Goal: Task Accomplishment & Management: Manage account settings

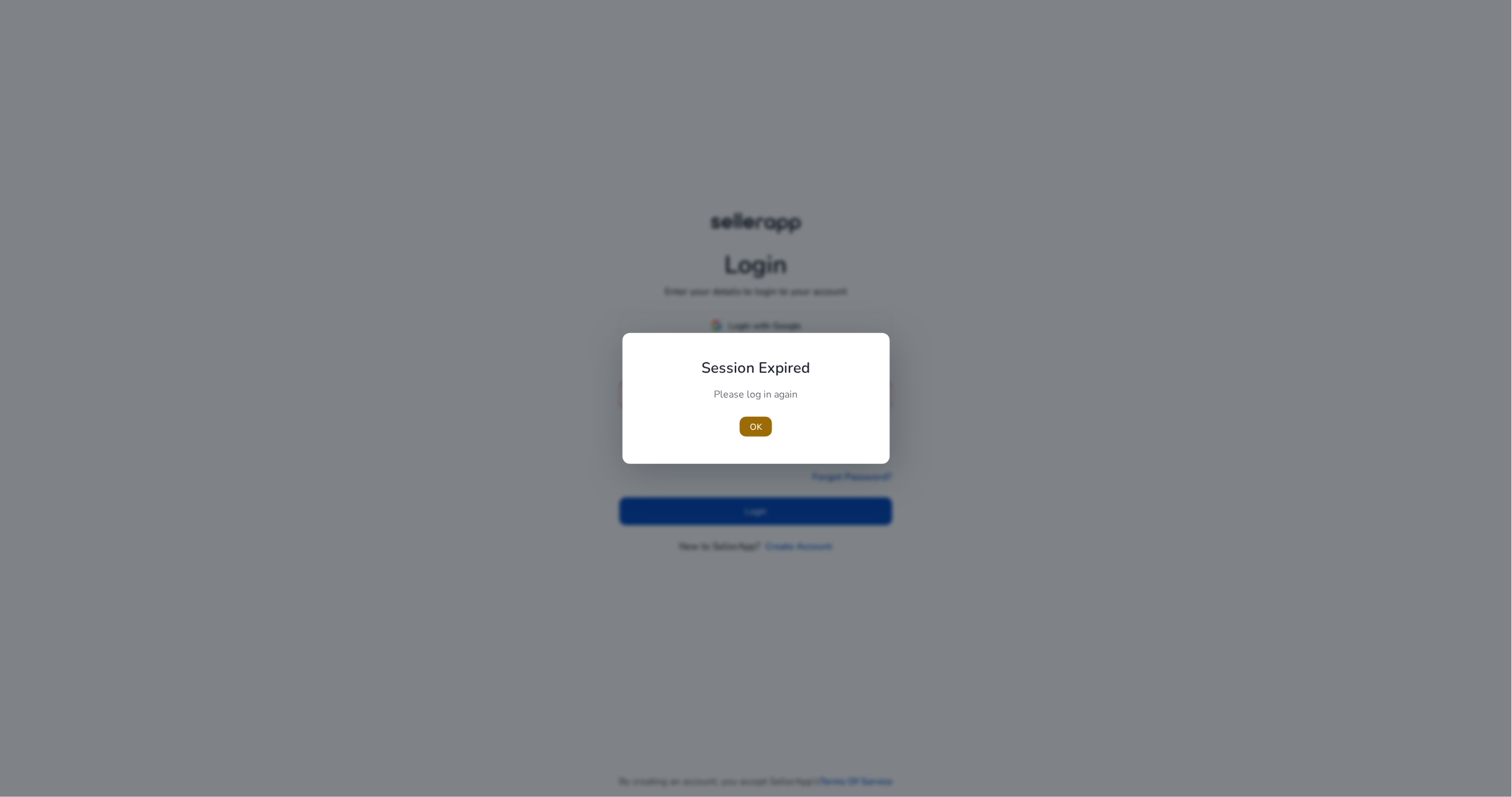
type input "**********"
click at [762, 427] on button "OK" at bounding box center [756, 427] width 32 height 20
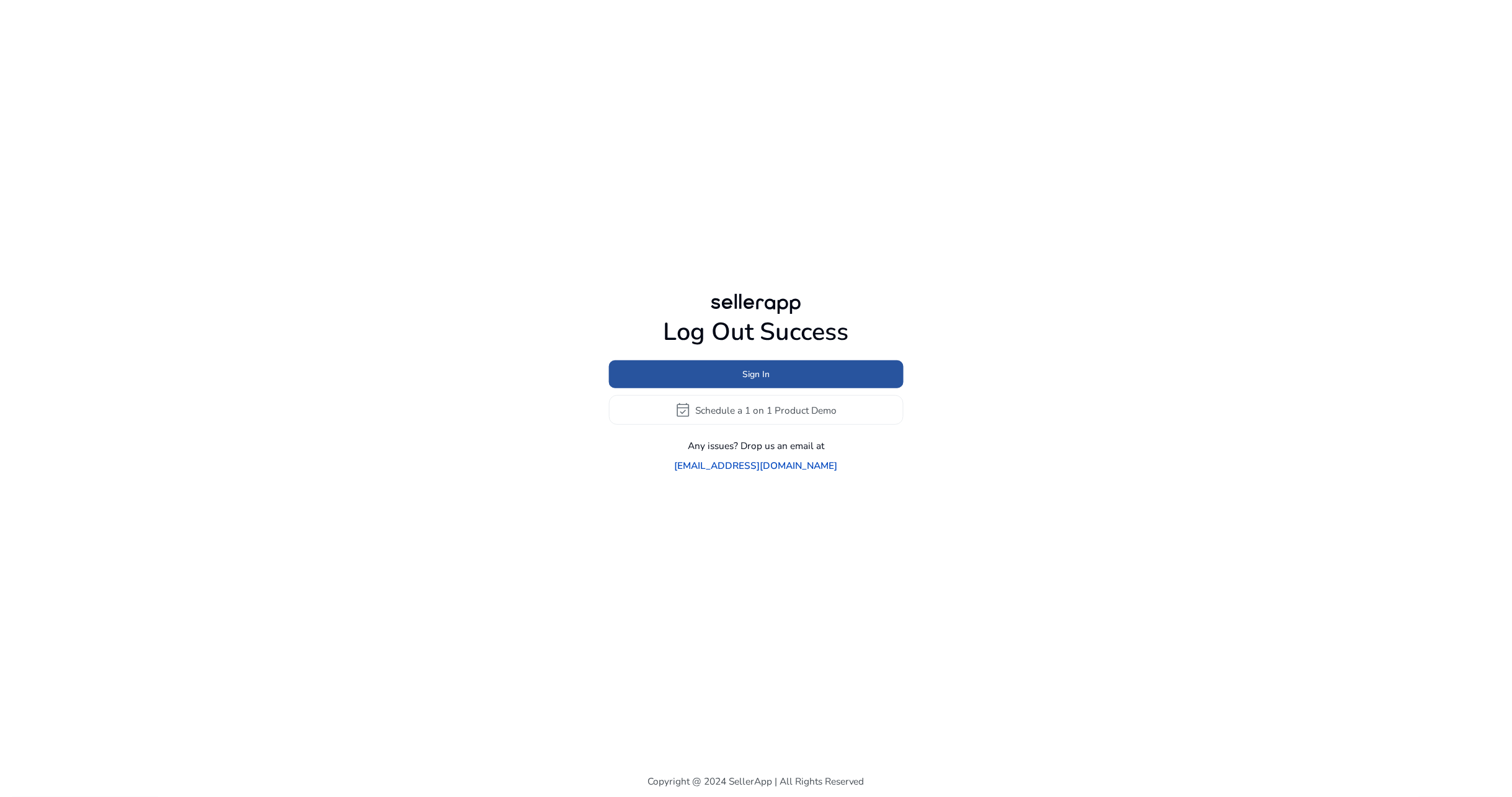
click at [763, 380] on span "Sign In" at bounding box center [756, 373] width 28 height 13
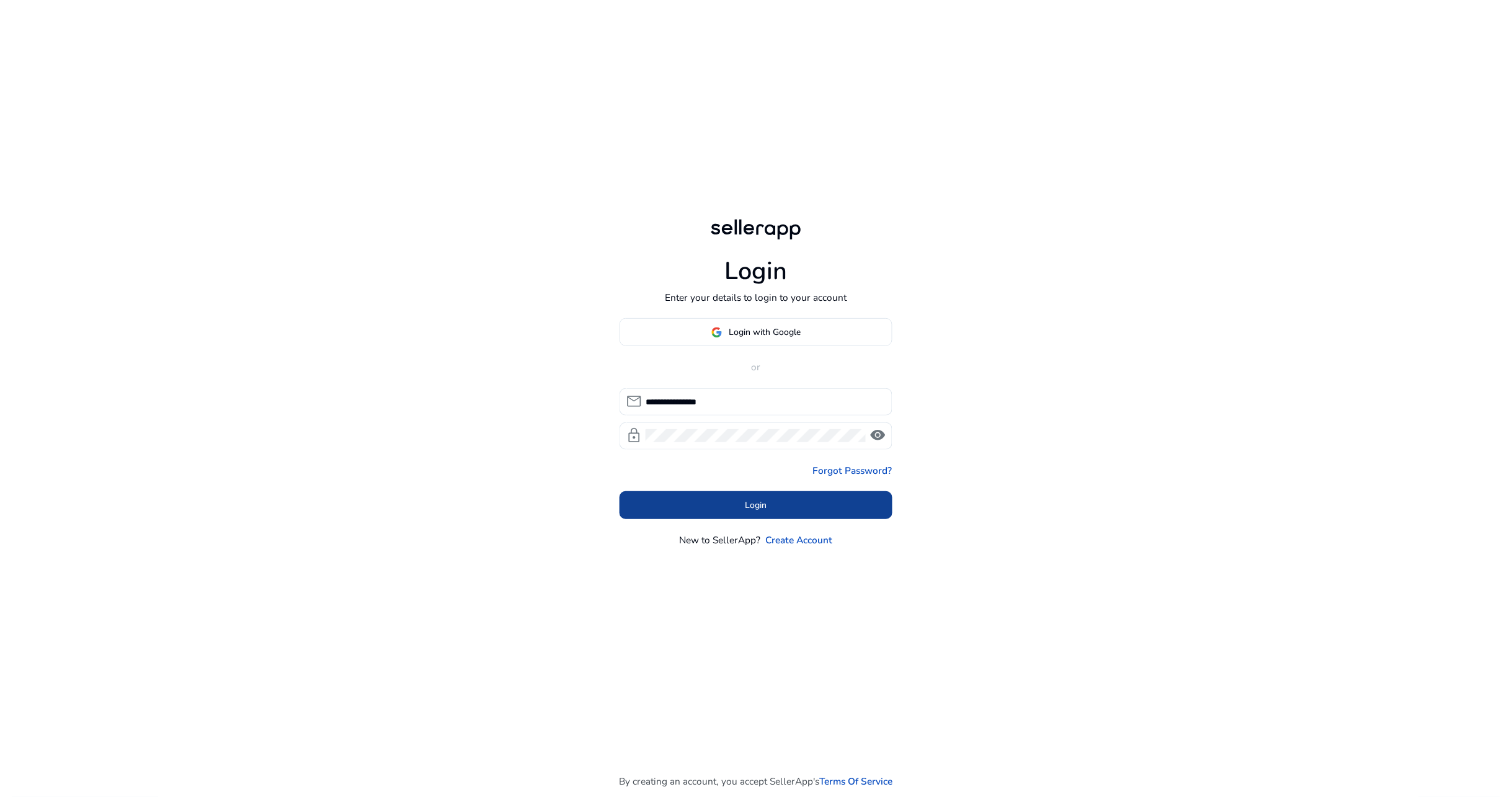
drag, startPoint x: 734, startPoint y: 498, endPoint x: 729, endPoint y: 478, distance: 20.6
click at [734, 498] on span at bounding box center [756, 504] width 273 height 29
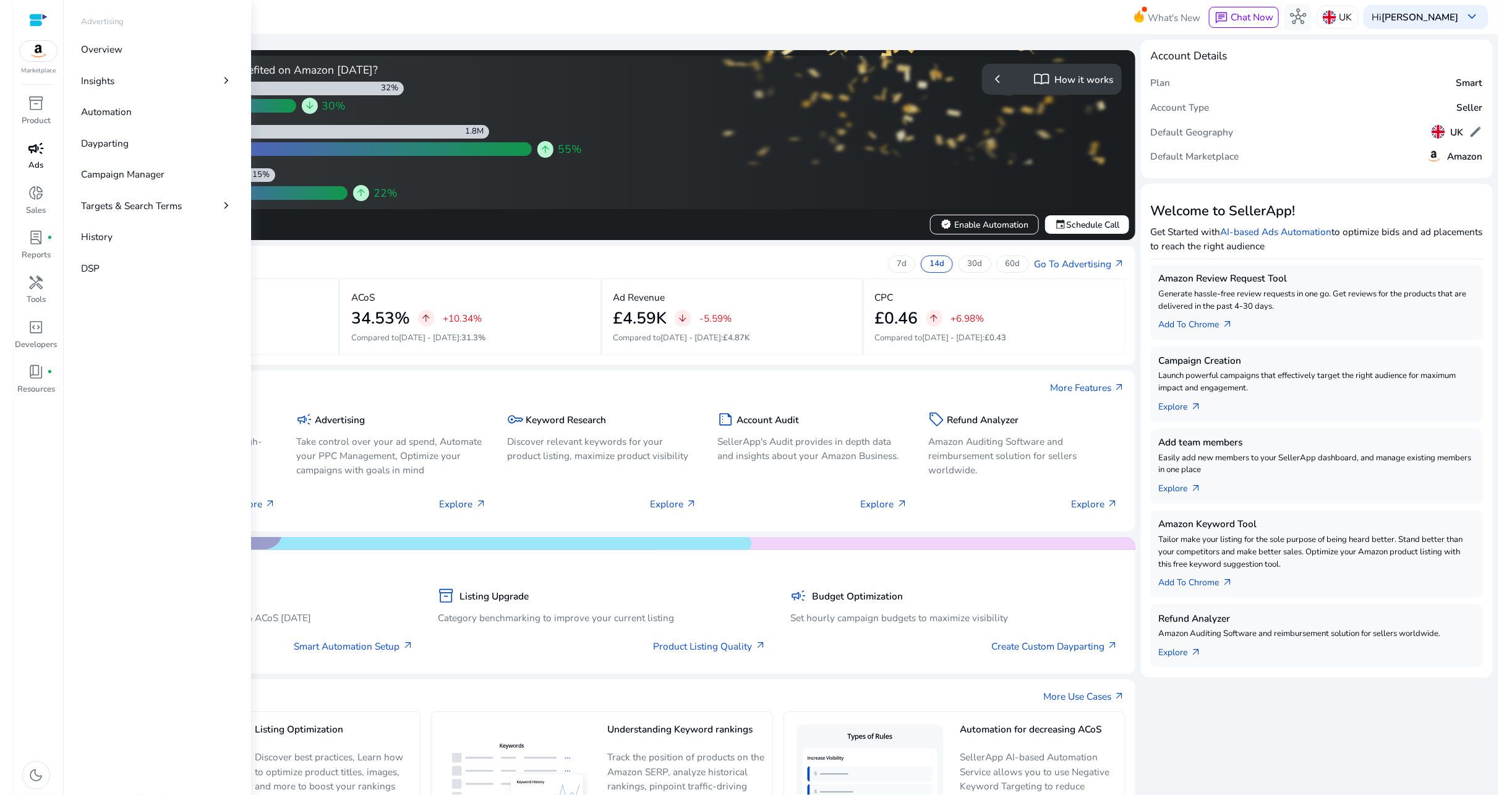
click at [25, 152] on div "campaign" at bounding box center [36, 148] width 37 height 22
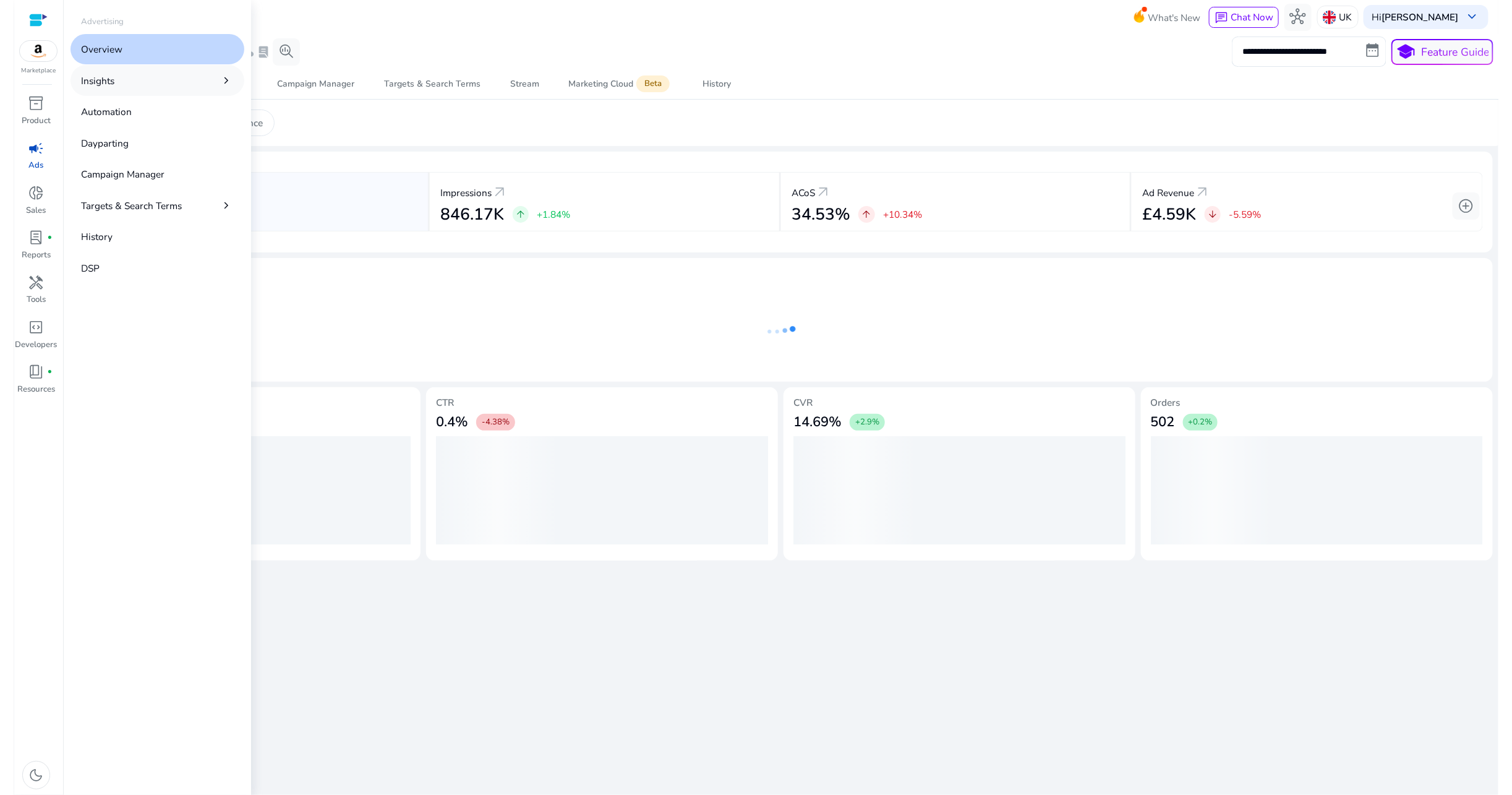
click at [110, 81] on p "Insights" at bounding box center [98, 80] width 33 height 15
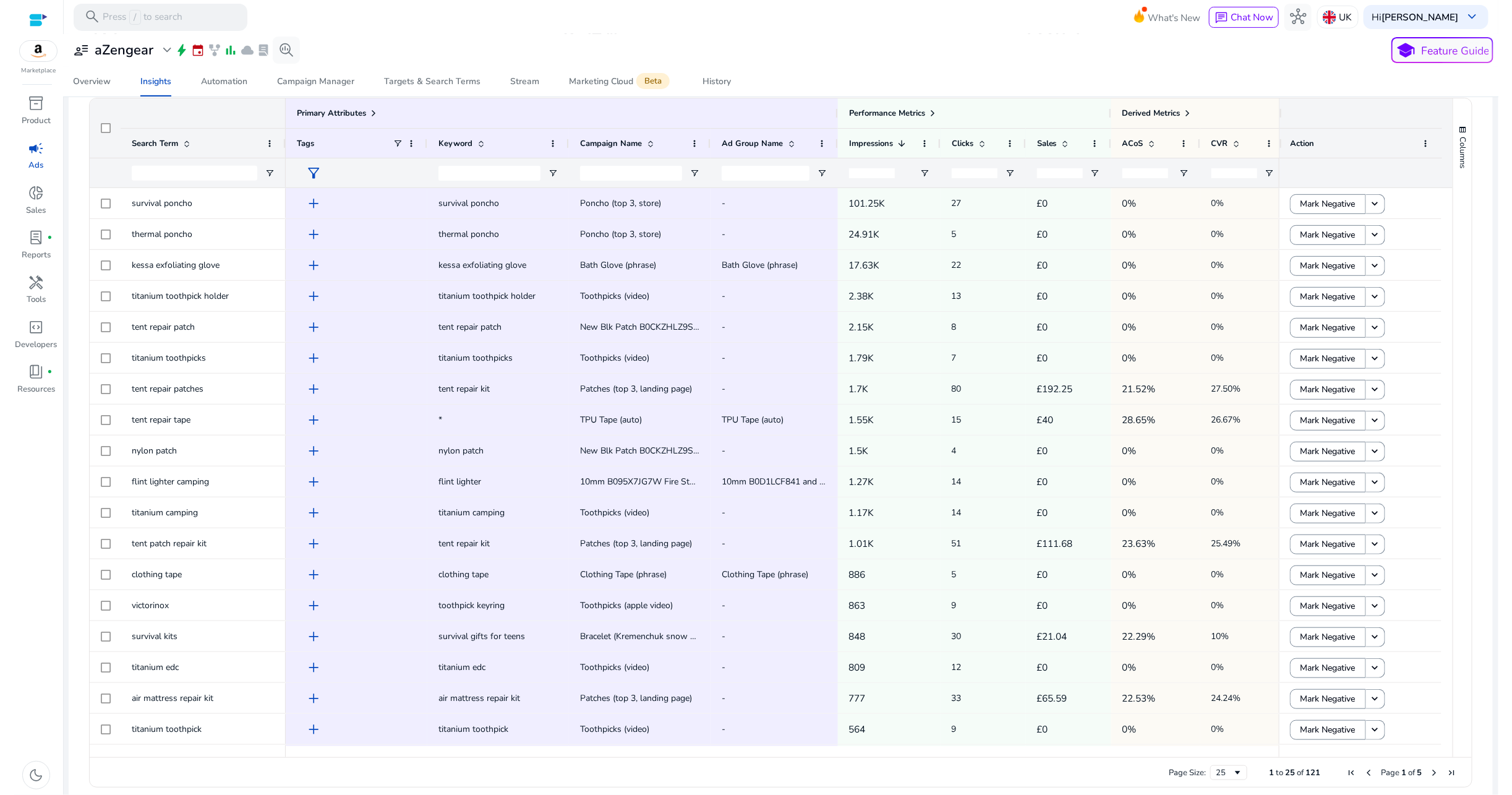
scroll to position [252, 0]
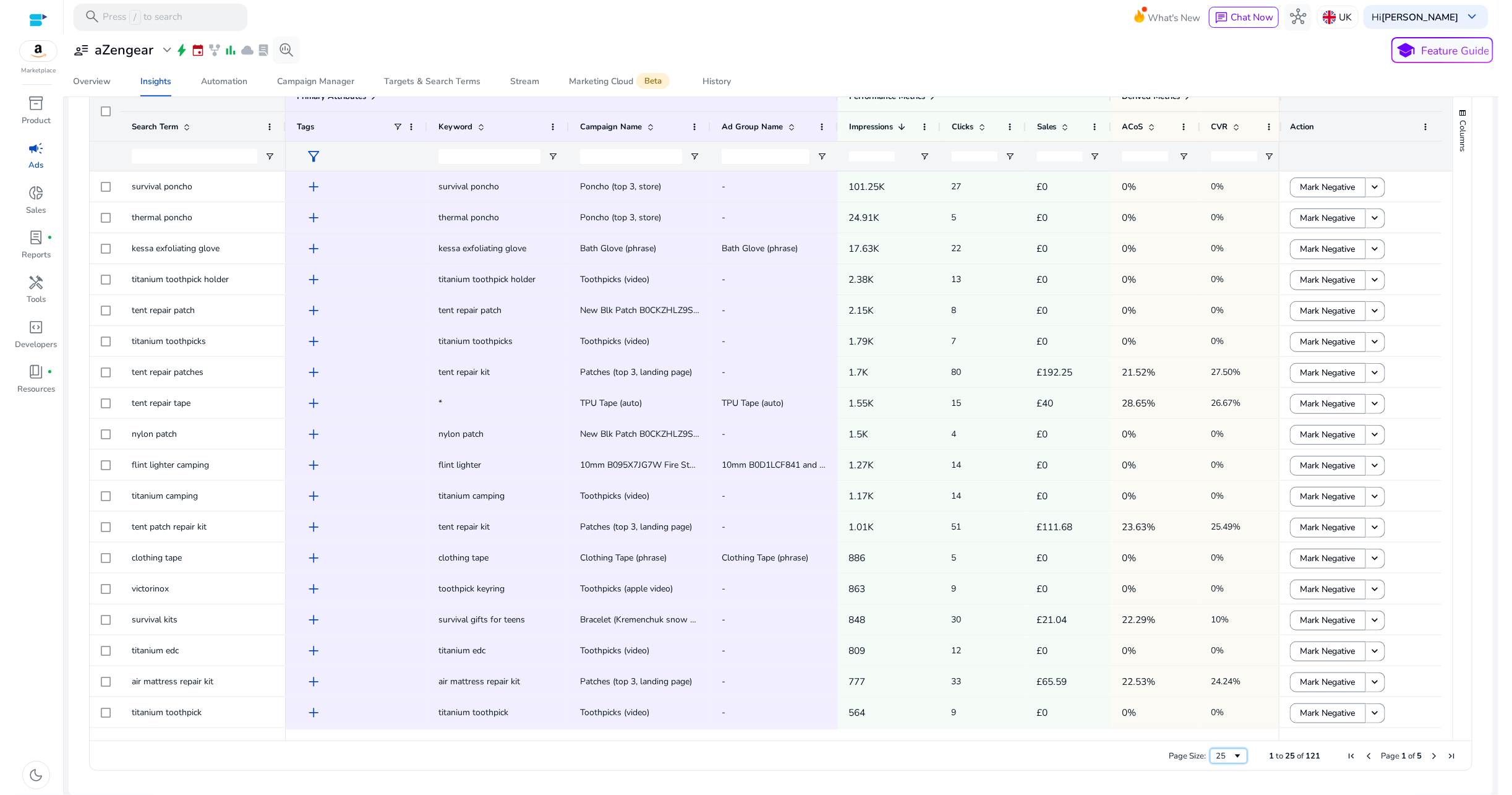
click at [1227, 756] on div "25" at bounding box center [1225, 755] width 17 height 11
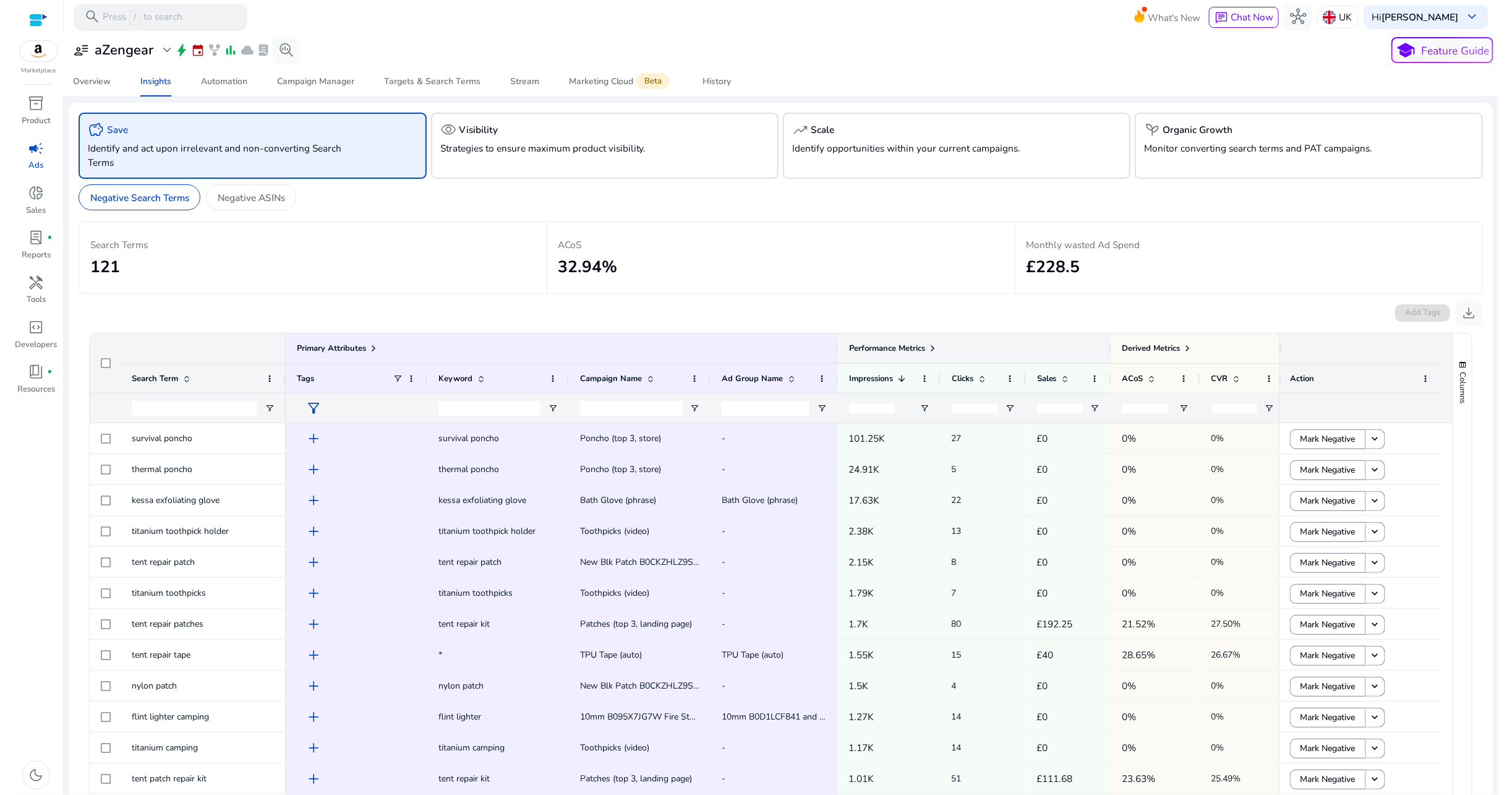
click at [937, 346] on span at bounding box center [932, 348] width 10 height 10
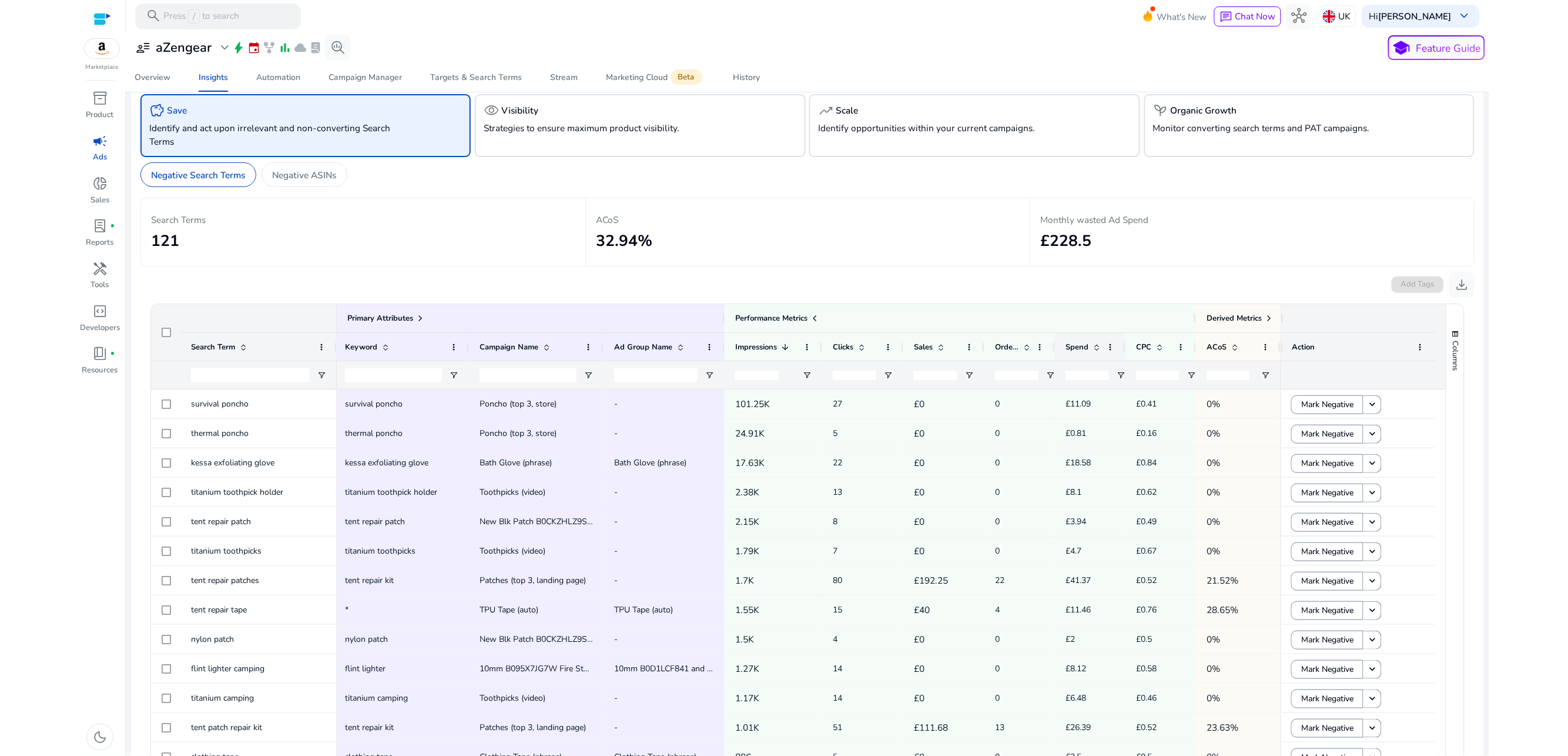
click at [1094, 352] on div "Spend" at bounding box center [1084, 346] width 36 height 21
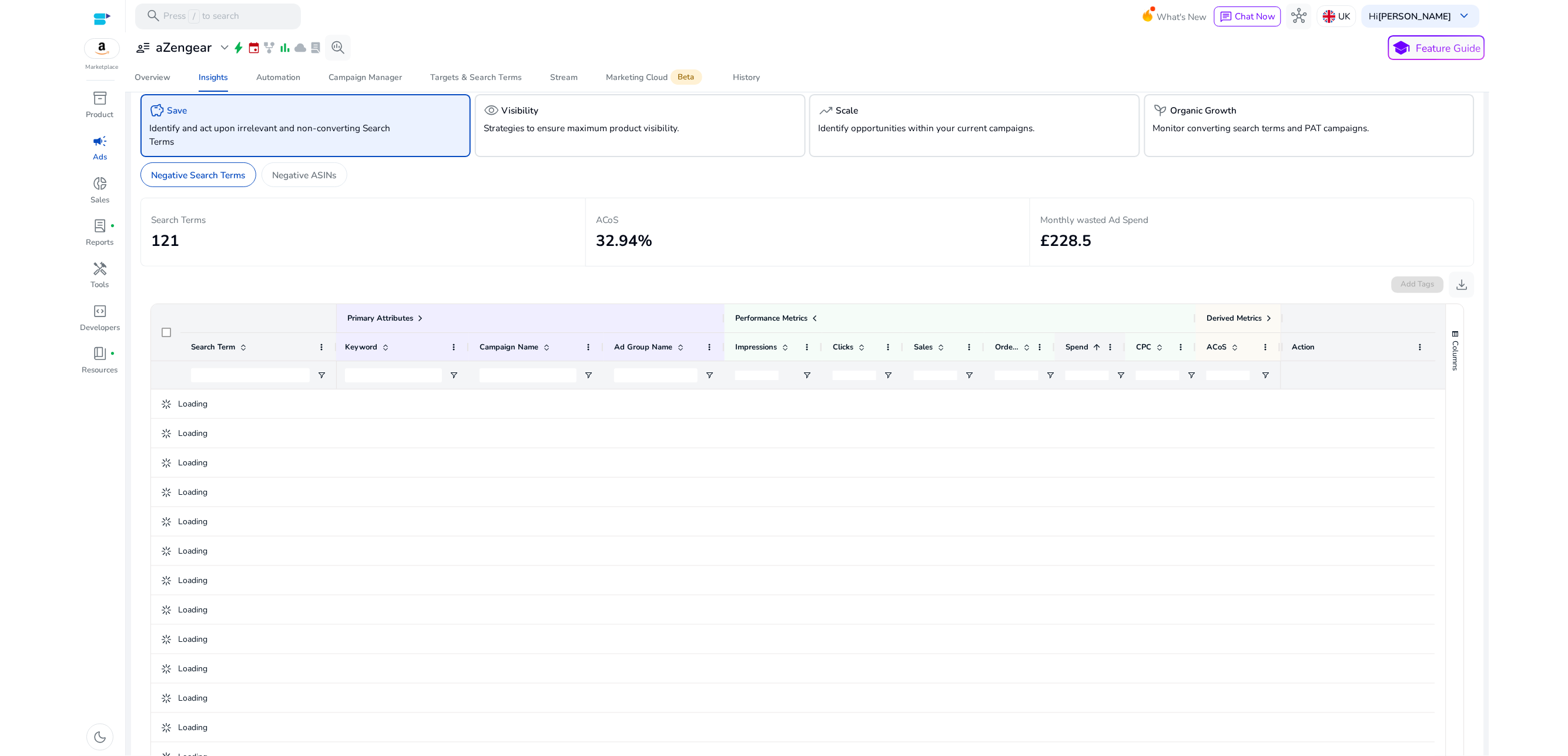
click at [1094, 352] on div "Spend 1" at bounding box center [1084, 346] width 36 height 21
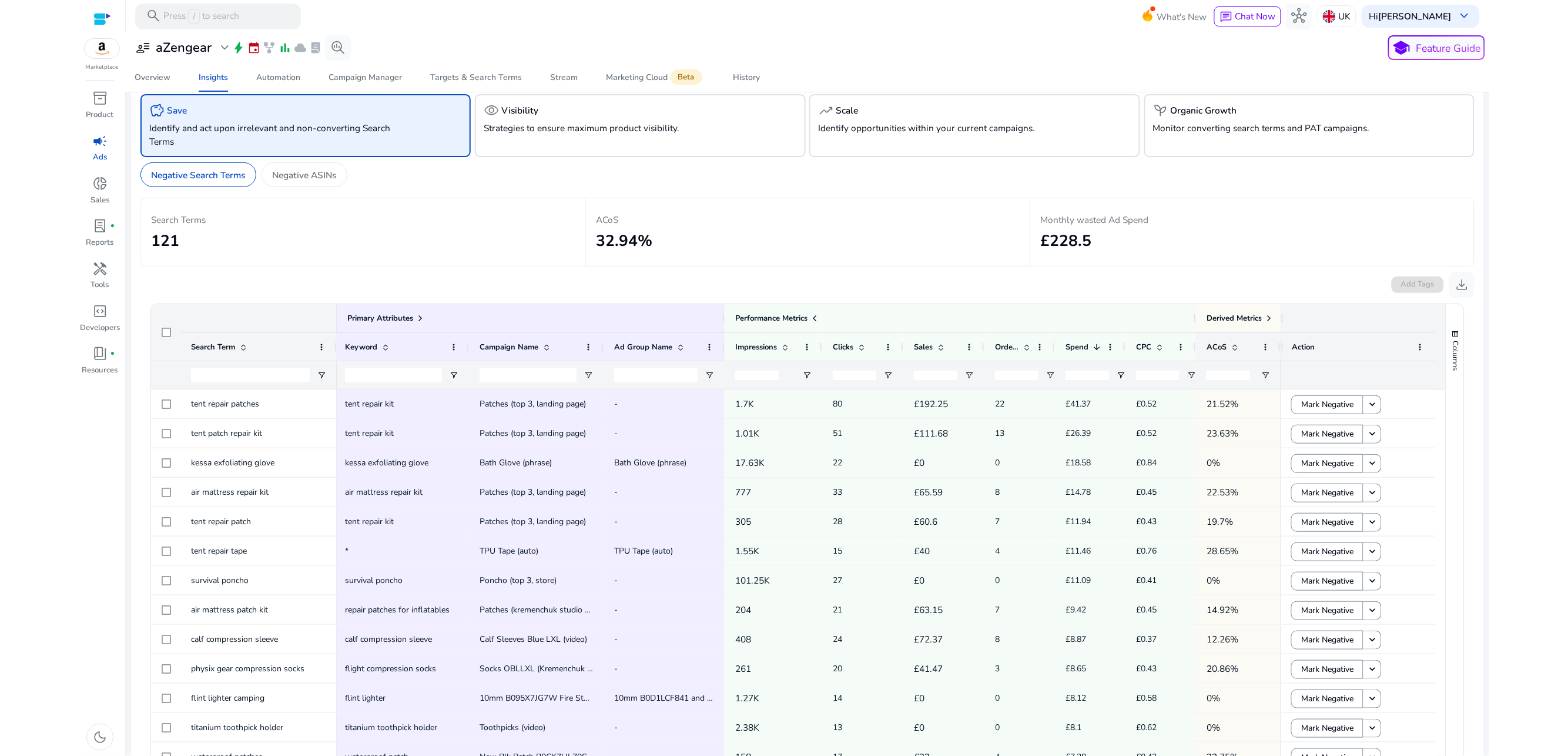
click at [1239, 350] on div "ACoS" at bounding box center [1232, 346] width 50 height 21
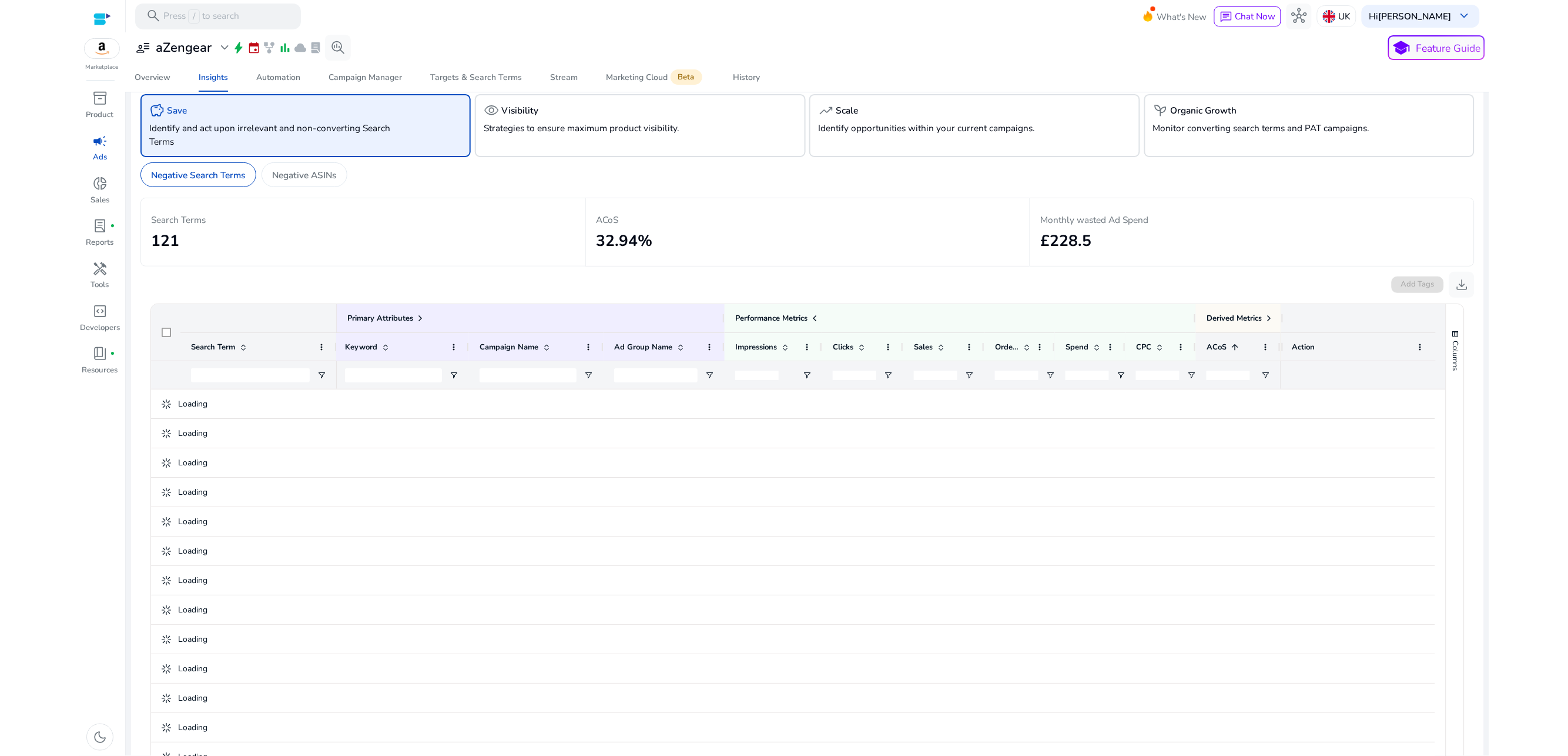
click at [1239, 350] on div "ACoS 1" at bounding box center [1232, 346] width 50 height 21
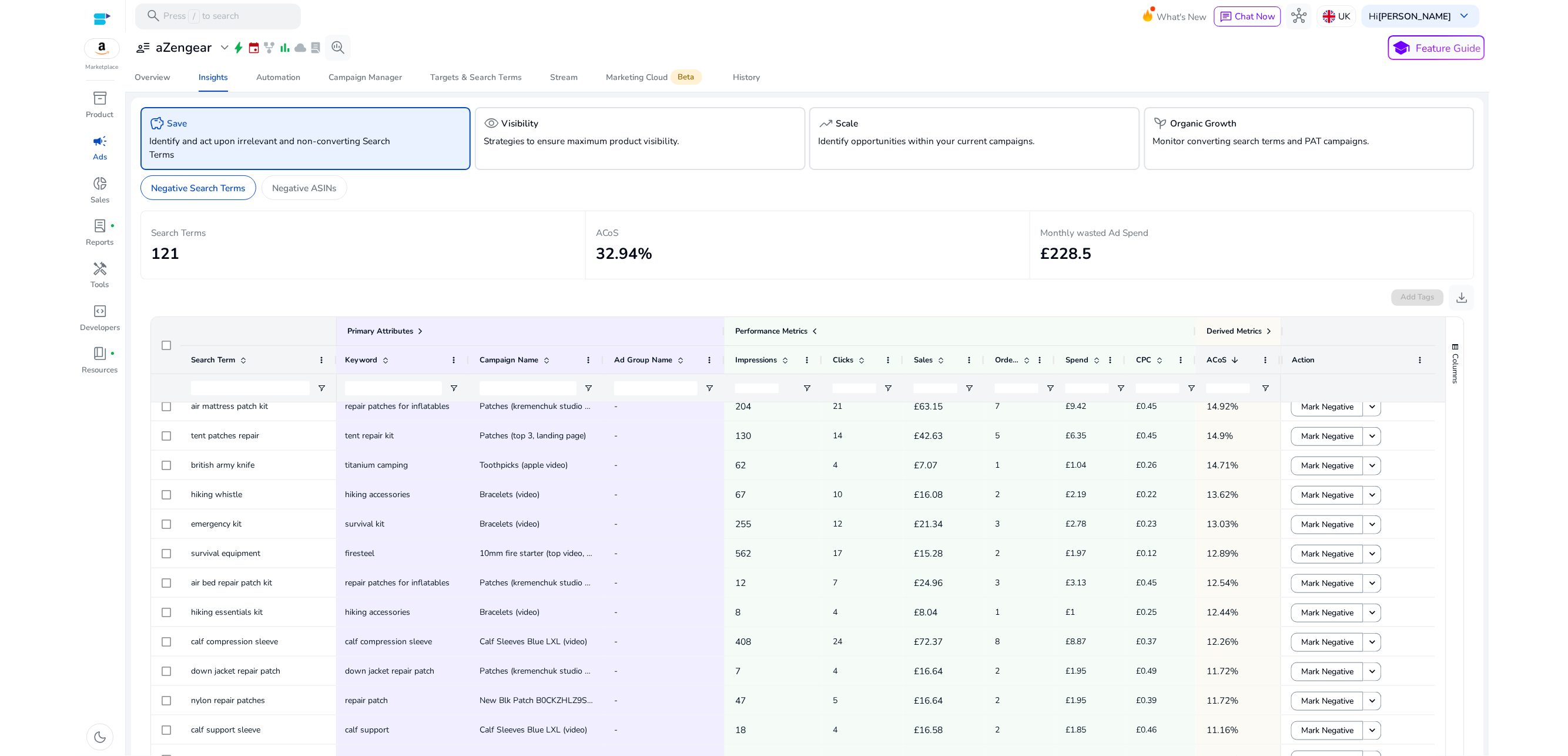
click at [1233, 359] on span at bounding box center [1234, 360] width 9 height 9
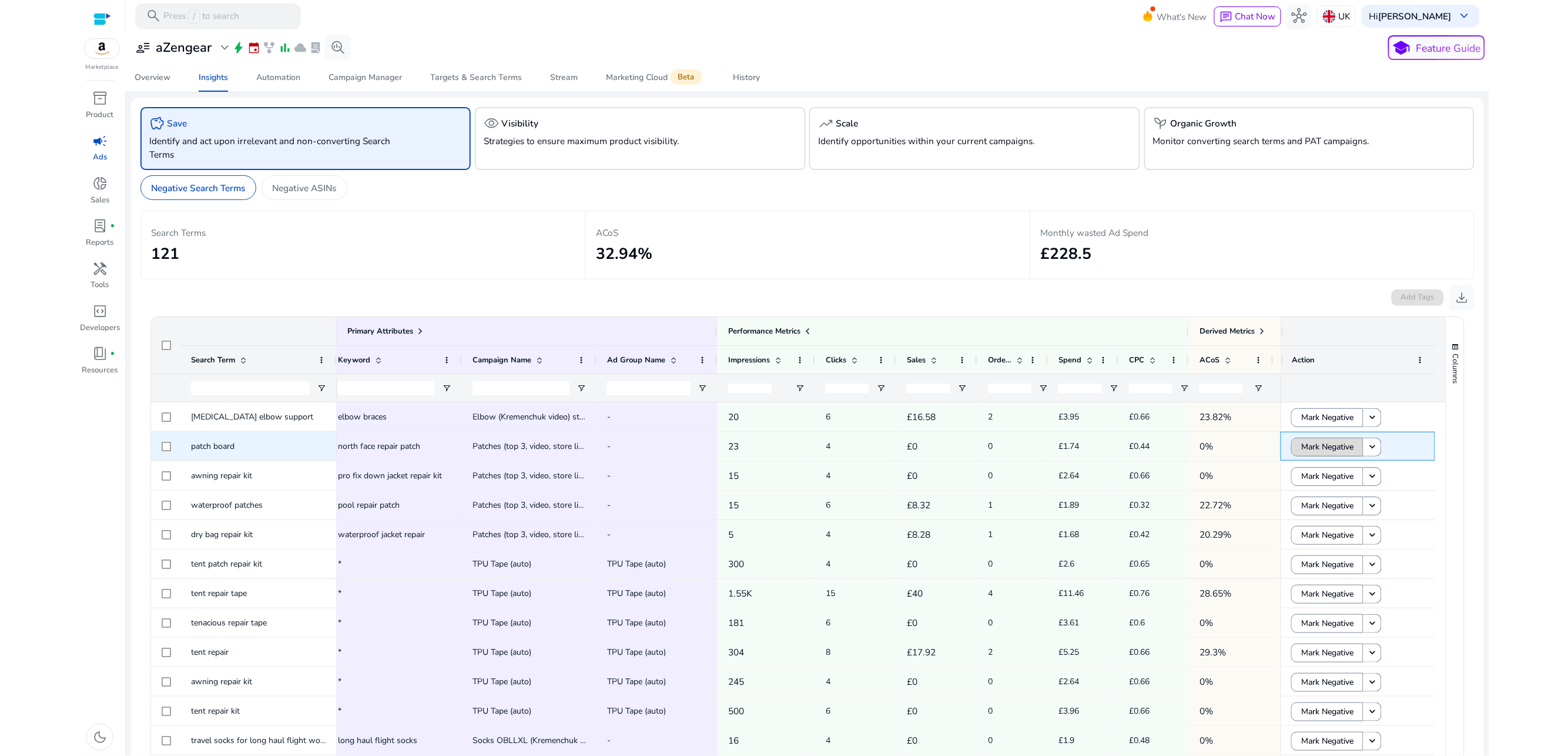
click at [1318, 447] on span "Mark Negative" at bounding box center [1328, 447] width 52 height 24
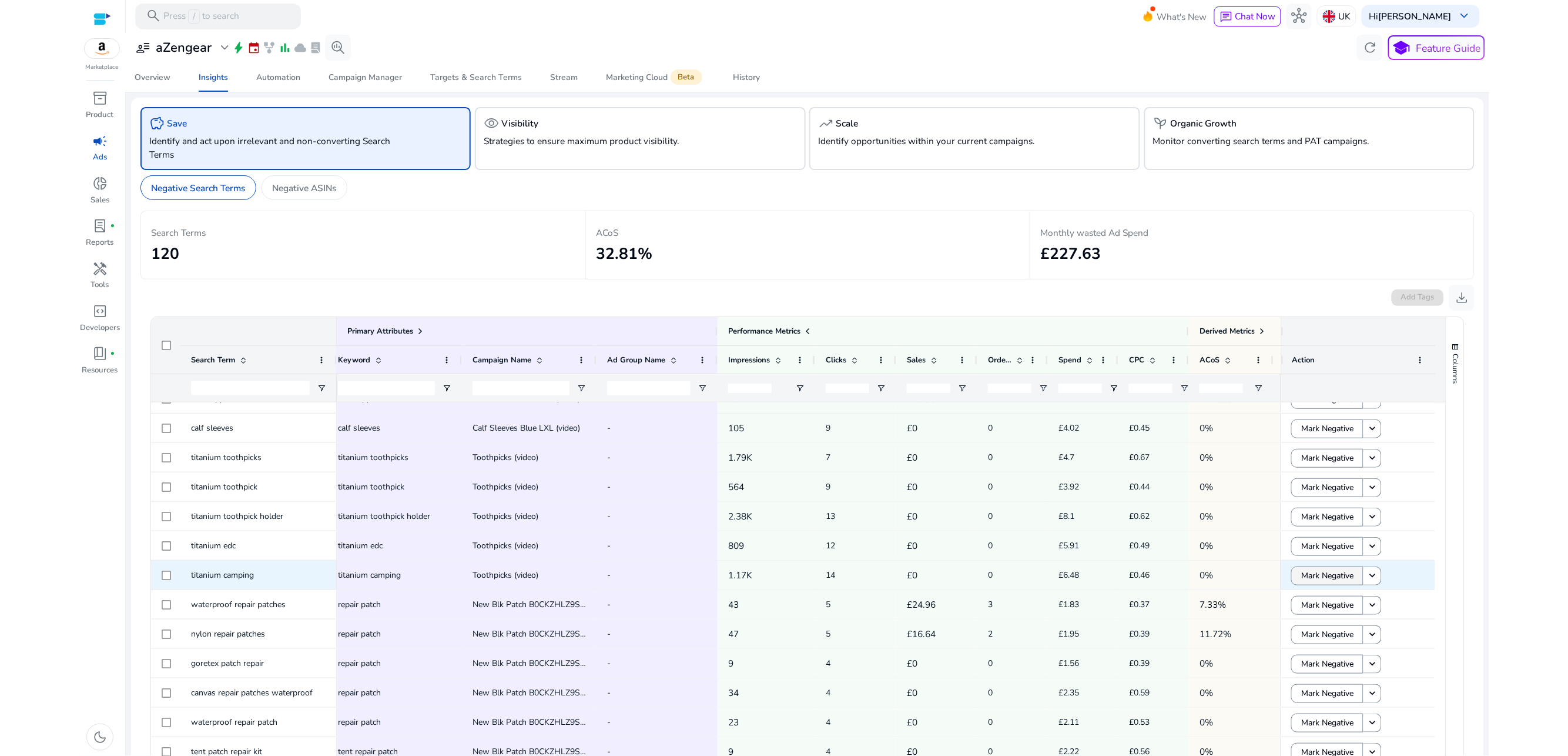
click at [1302, 574] on span "Mark Negative" at bounding box center [1328, 575] width 52 height 24
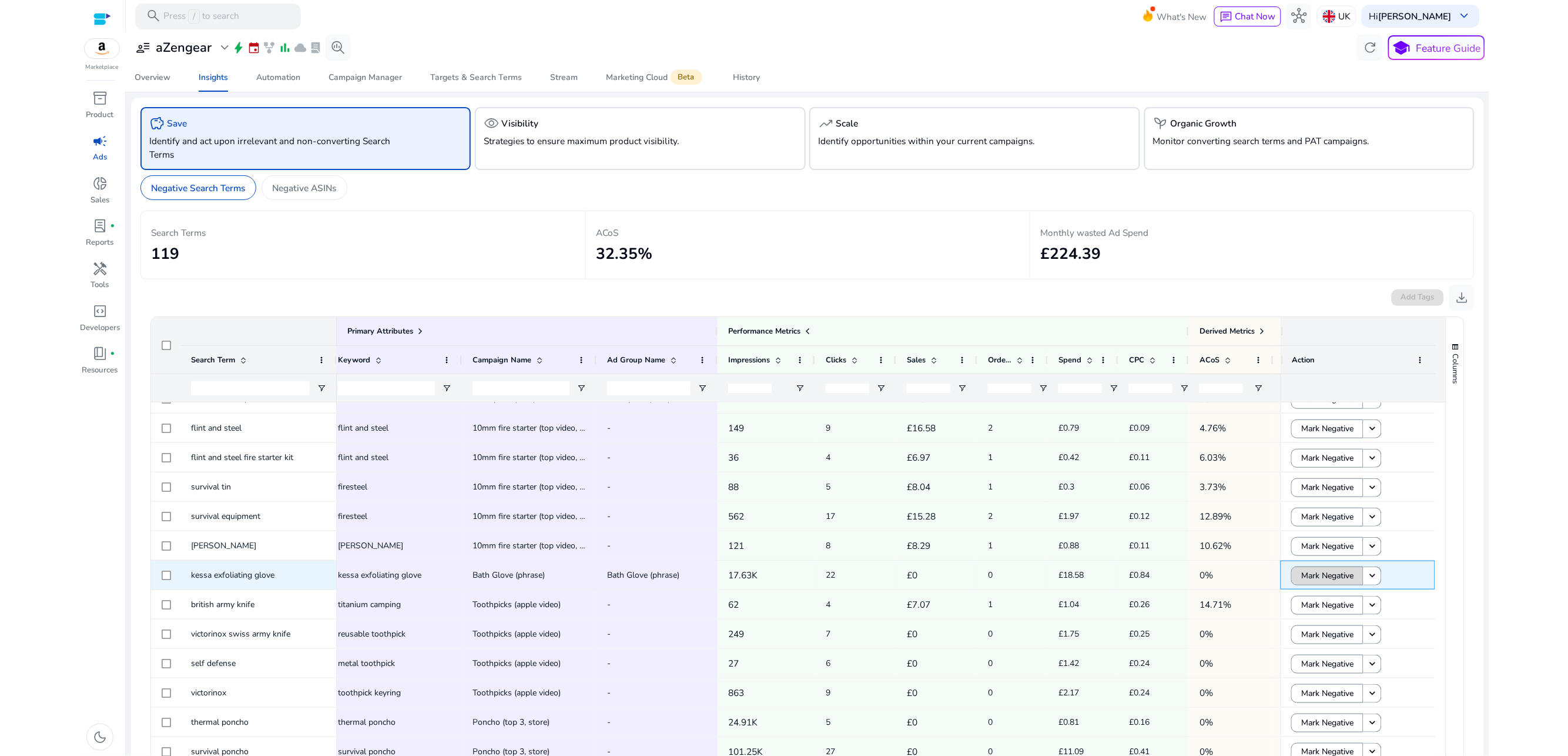
click at [1317, 575] on span "Mark Negative" at bounding box center [1328, 575] width 52 height 24
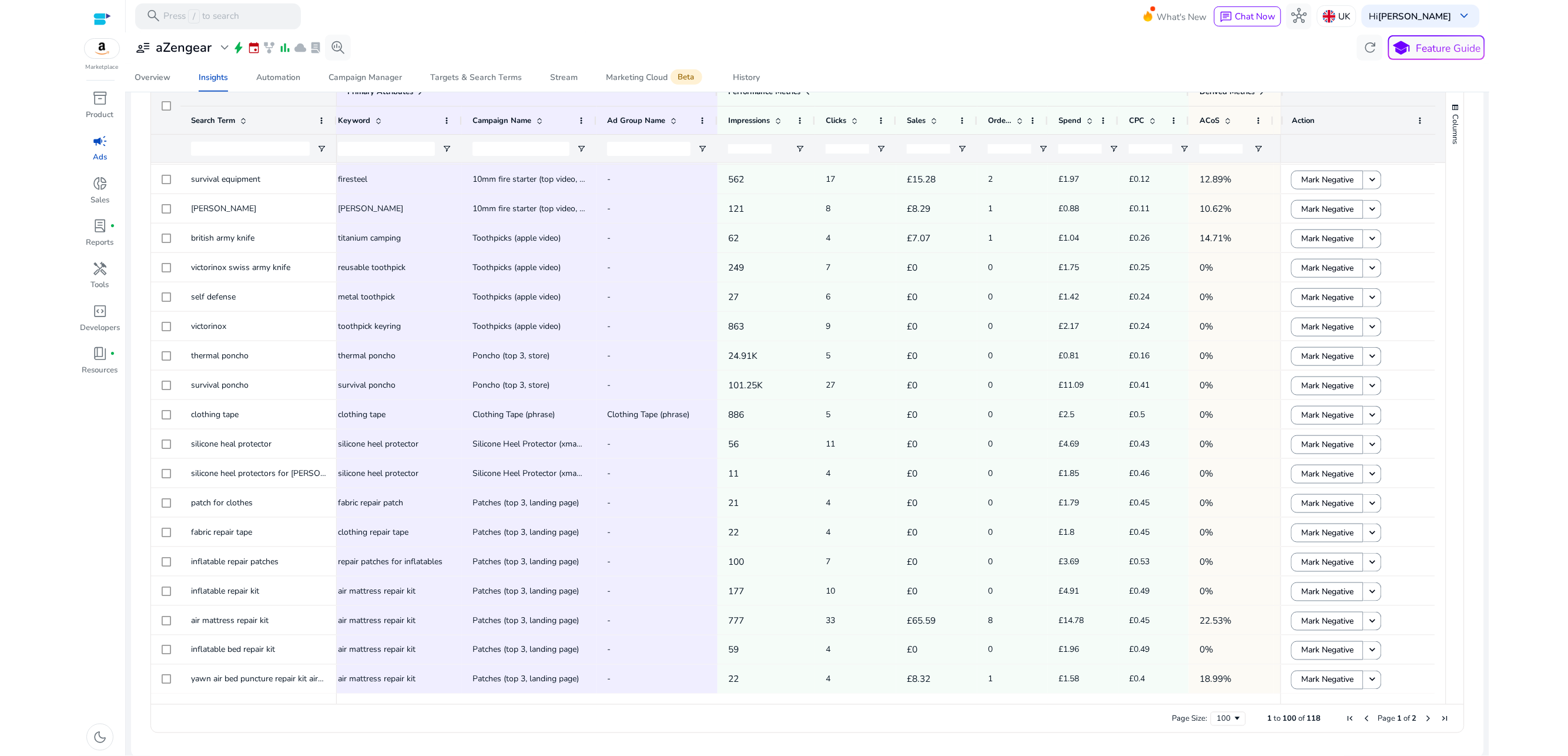
click at [1425, 714] on span "Next Page" at bounding box center [1428, 719] width 9 height 9
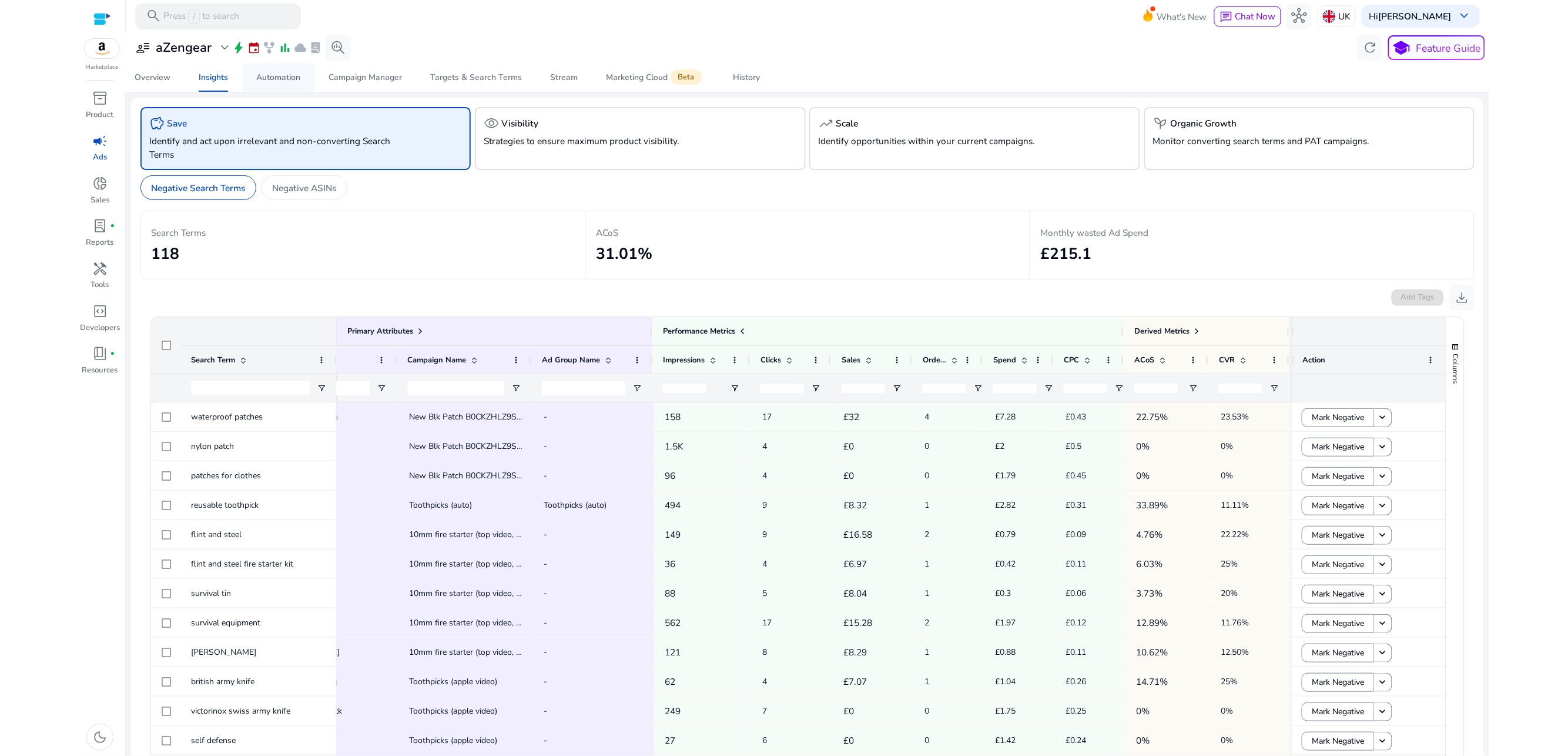
click at [279, 77] on div "Automation" at bounding box center [278, 77] width 44 height 8
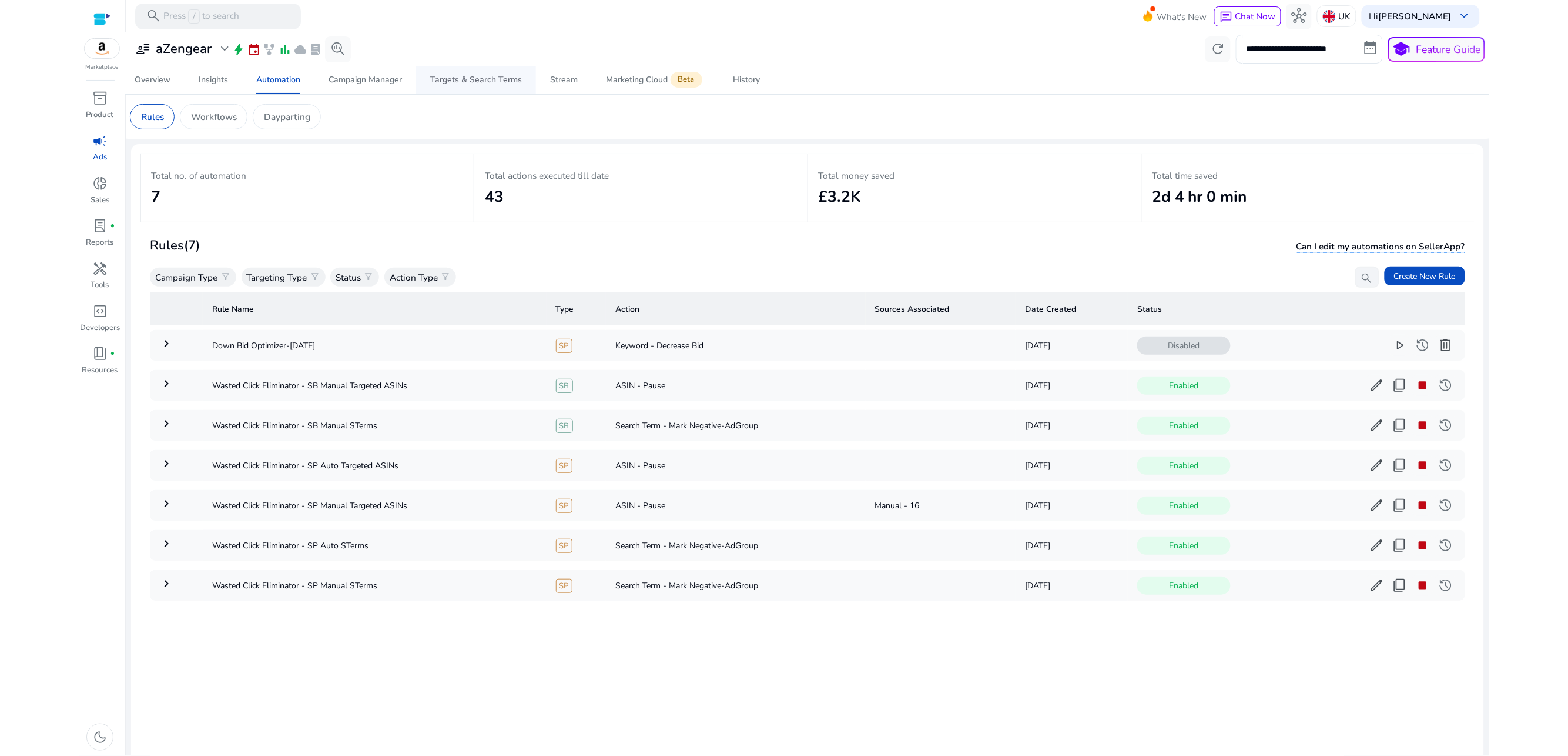
click at [464, 81] on div "Targets & Search Terms" at bounding box center [476, 79] width 91 height 8
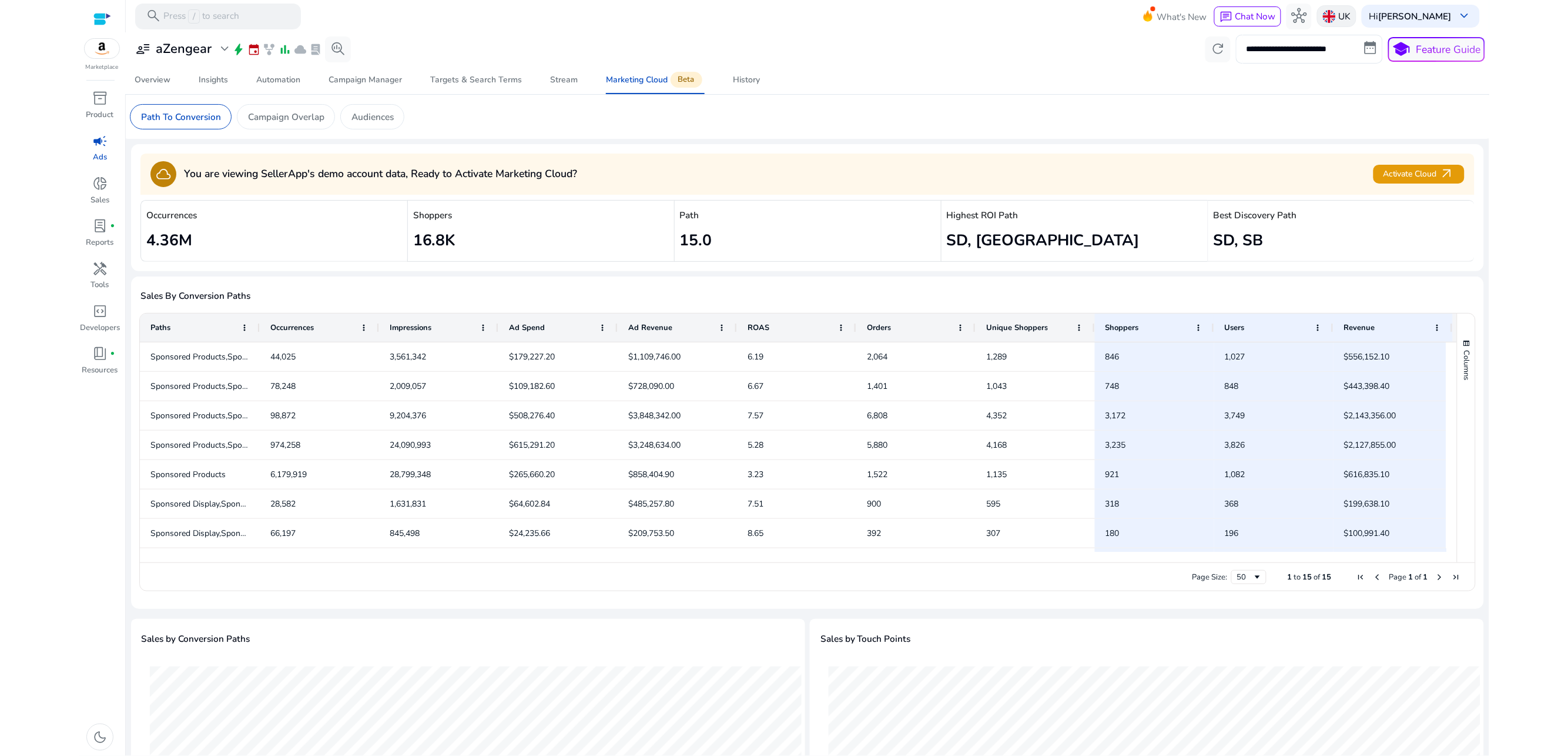
click at [1336, 15] on img at bounding box center [1329, 17] width 13 height 13
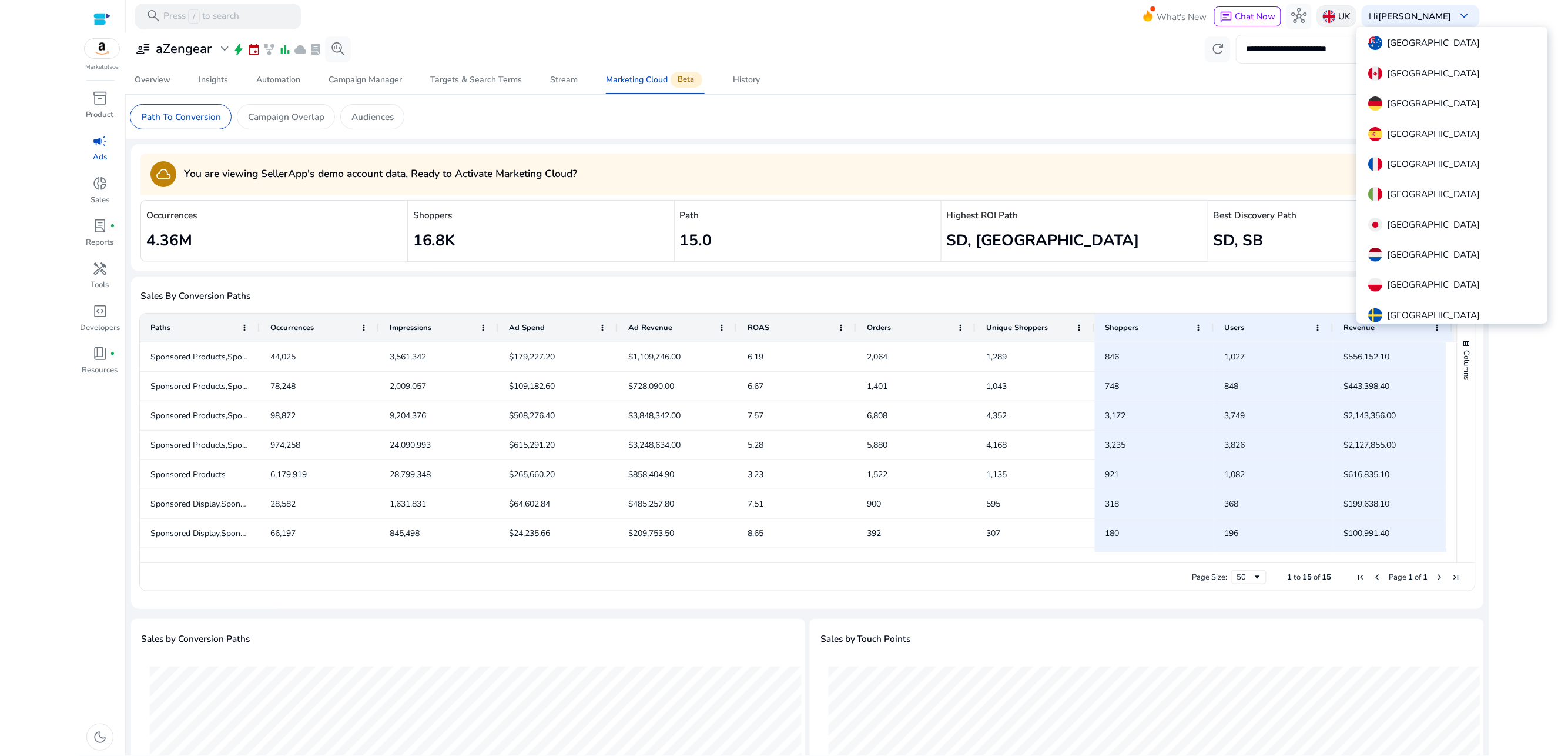
scroll to position [90, 0]
click at [1410, 287] on p "United States" at bounding box center [1434, 284] width 93 height 14
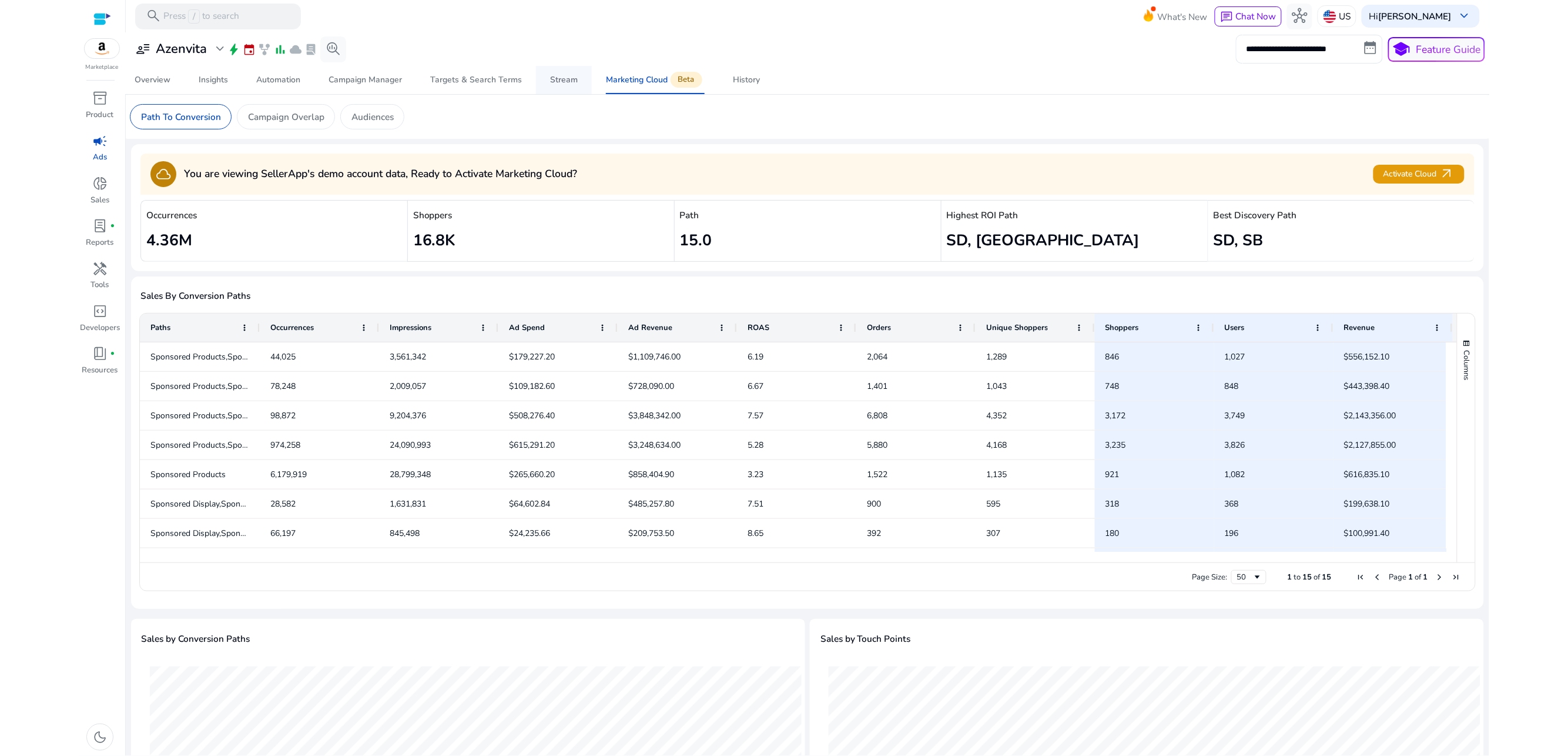
click at [559, 79] on div "Stream" at bounding box center [564, 79] width 28 height 8
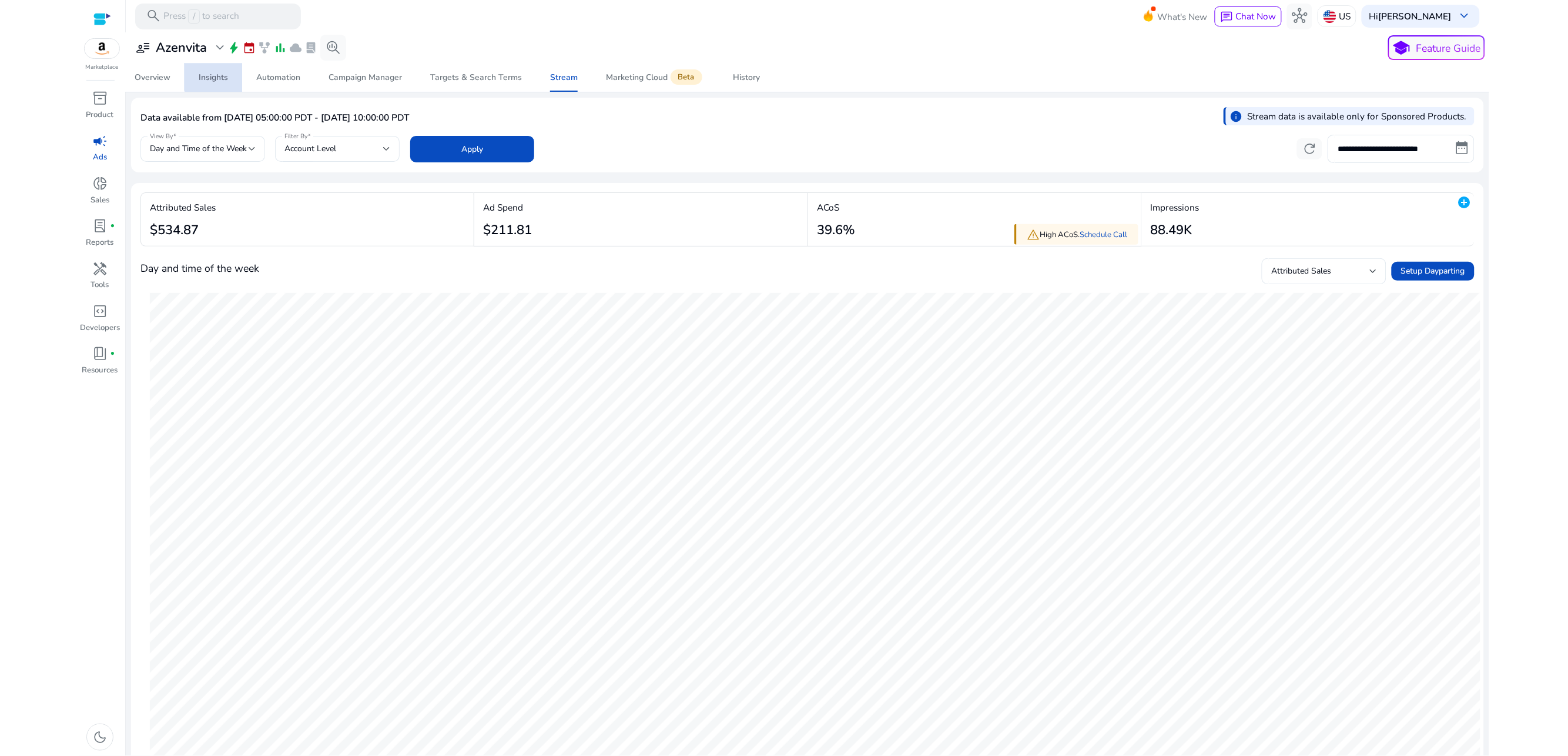
click at [222, 76] on div "Insights" at bounding box center [213, 77] width 30 height 8
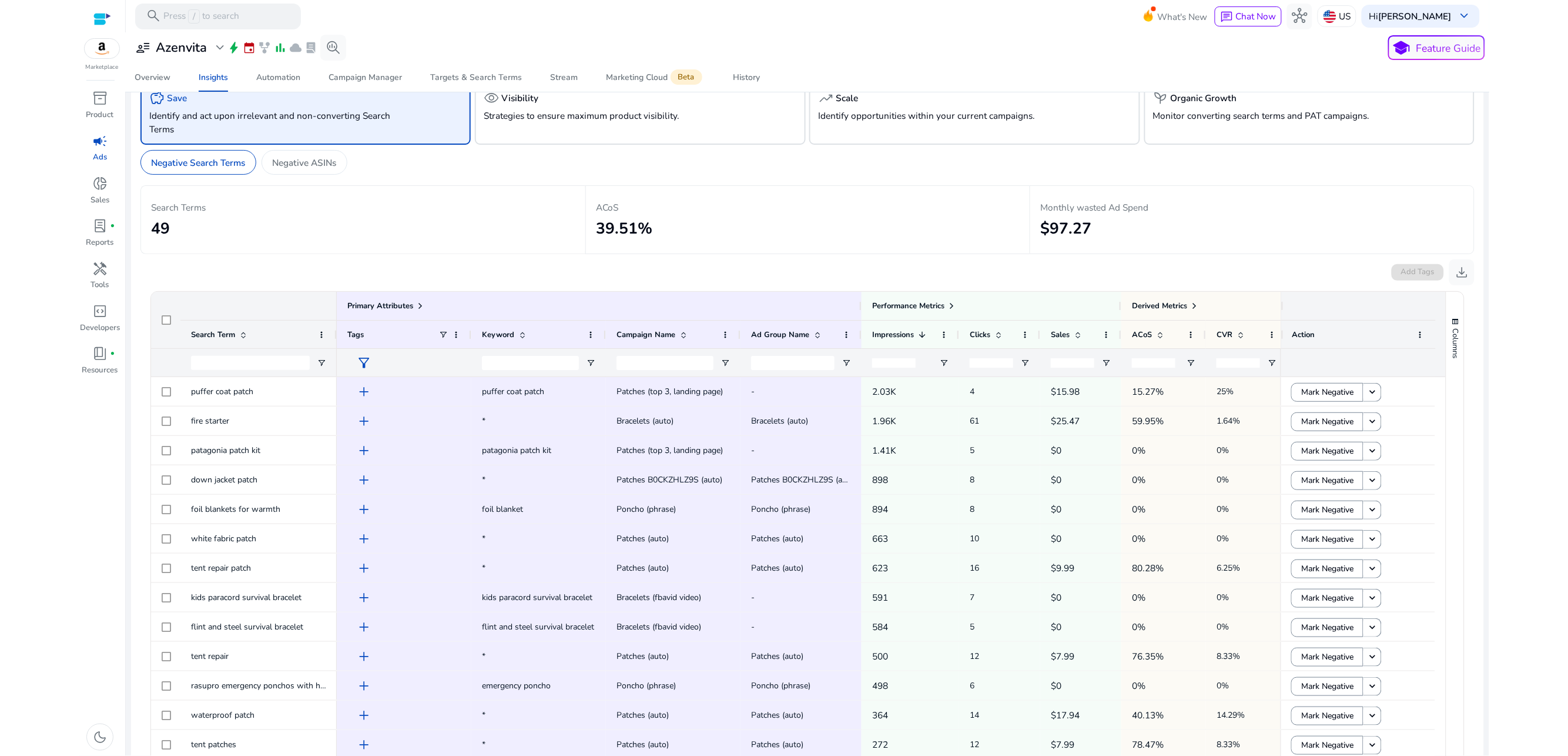
scroll to position [34, 0]
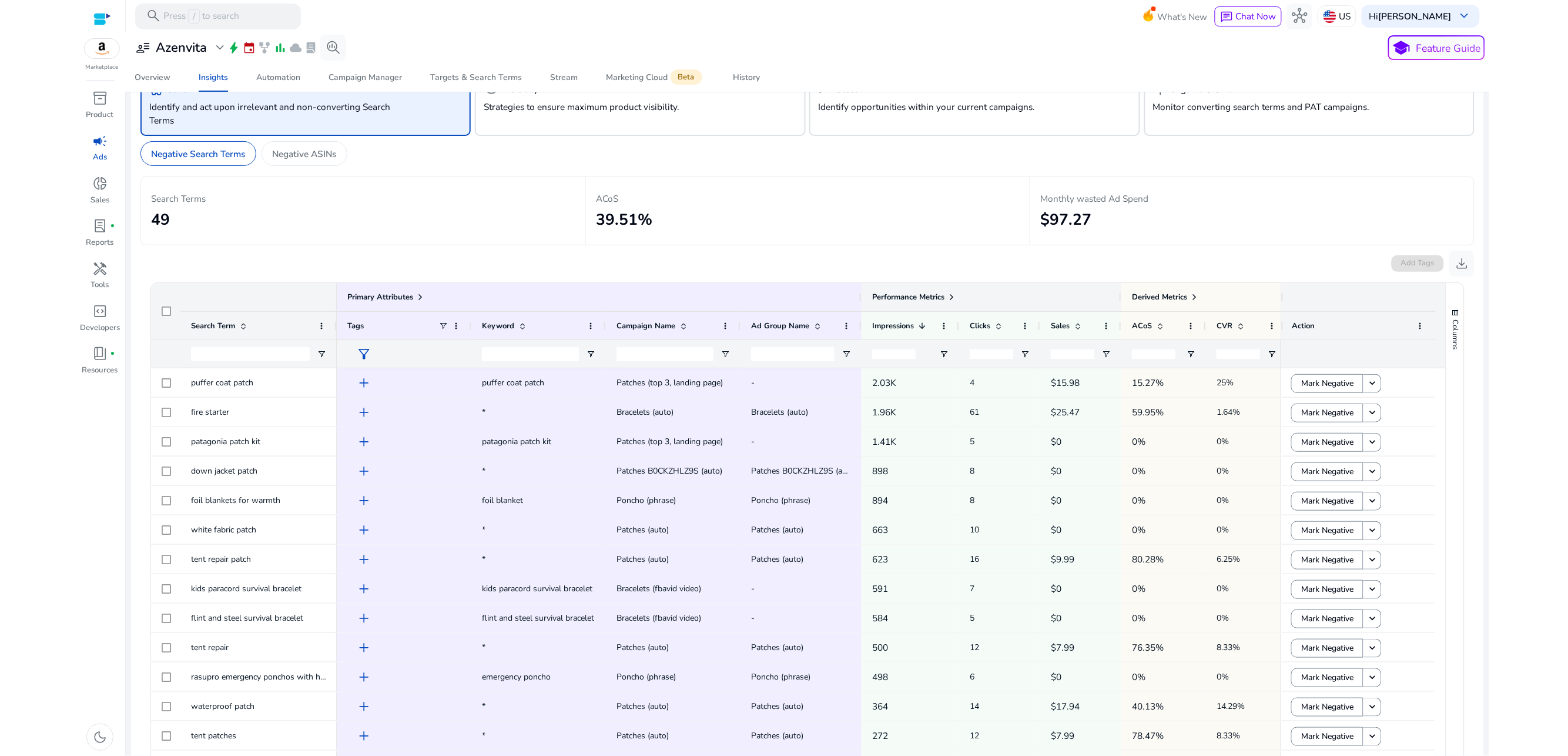
click at [951, 294] on span at bounding box center [951, 296] width 9 height 9
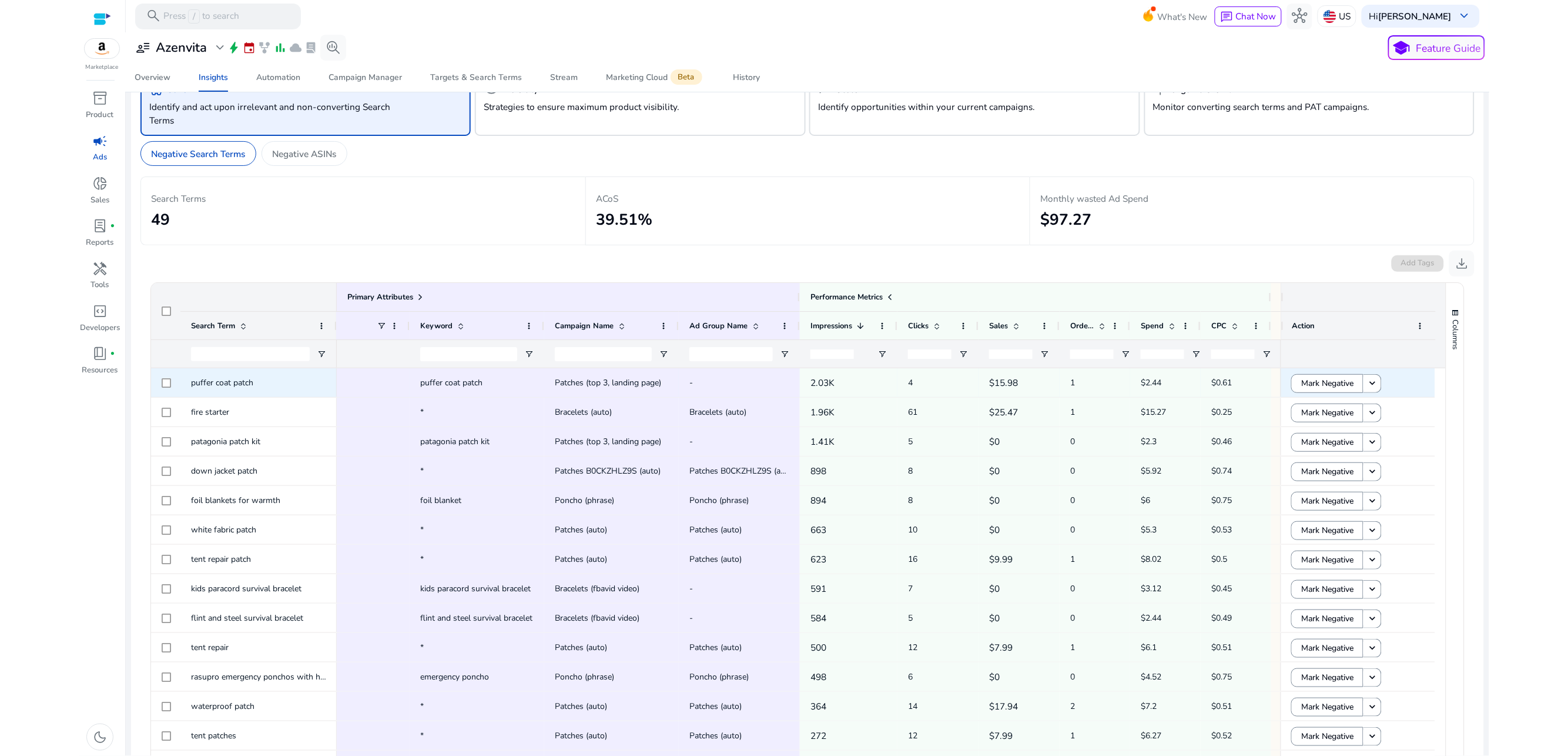
scroll to position [0, 0]
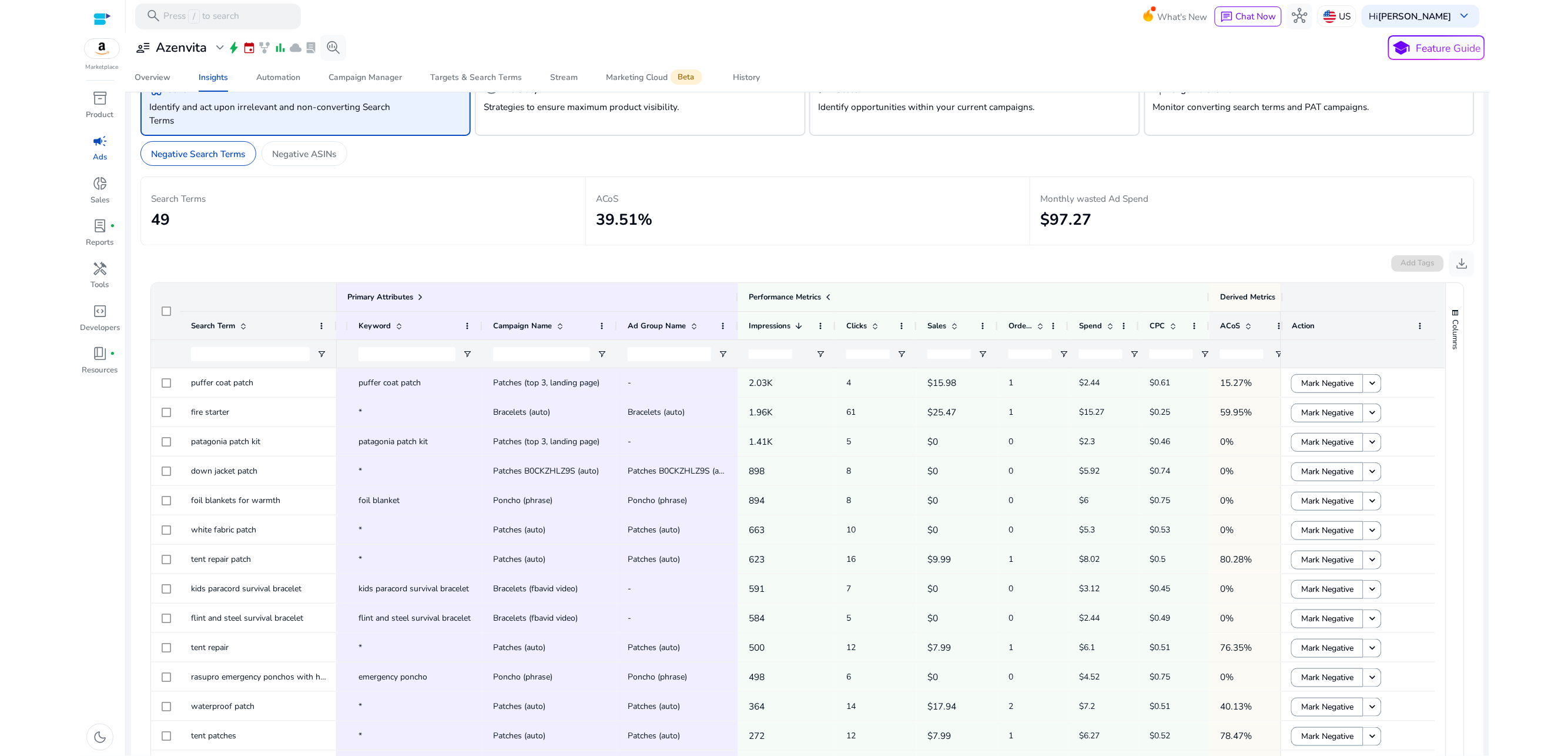
click at [1227, 321] on span "ACoS" at bounding box center [1229, 325] width 20 height 10
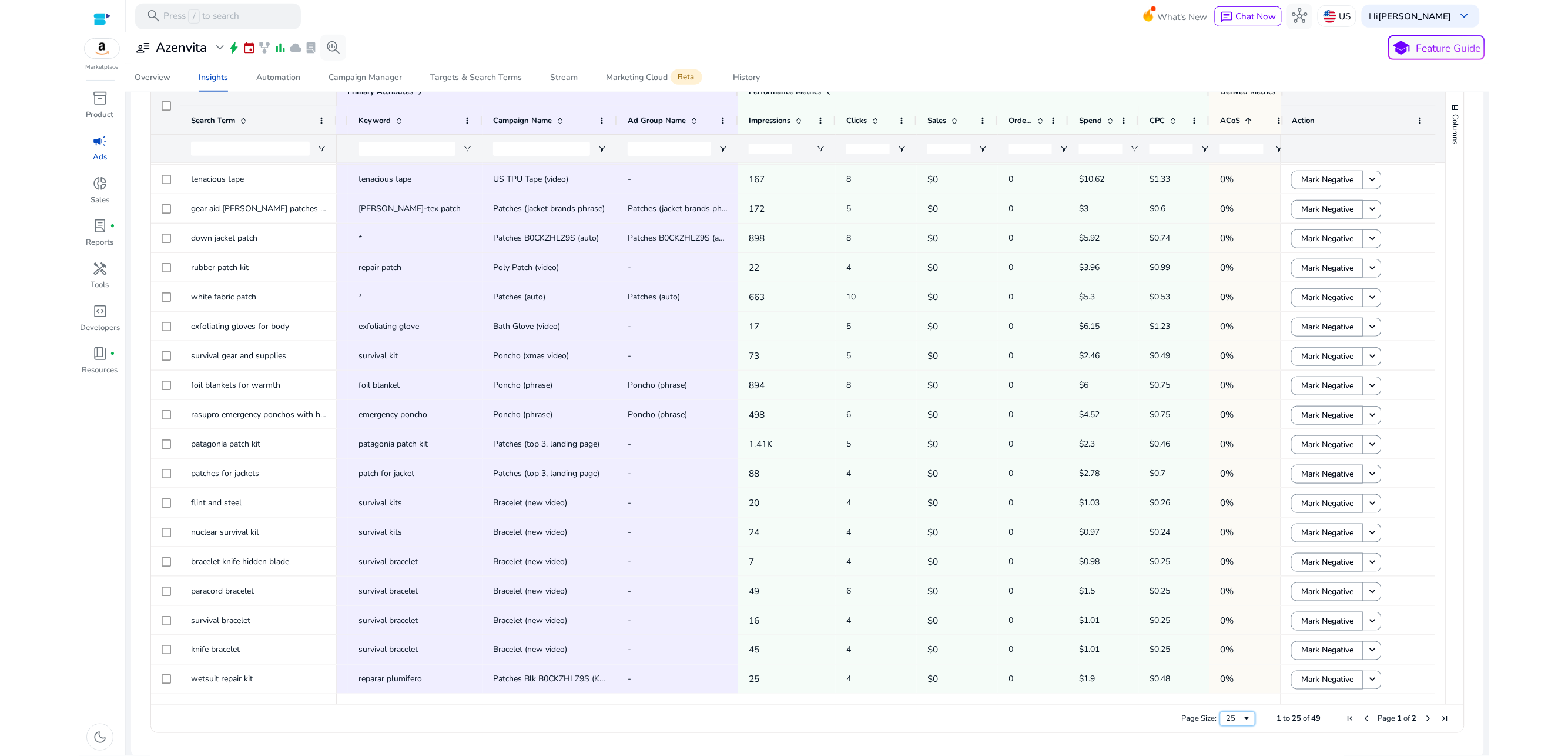
click at [1246, 719] on span "Page Size" at bounding box center [1247, 719] width 9 height 9
drag, startPoint x: 1237, startPoint y: 704, endPoint x: 1231, endPoint y: 701, distance: 6.7
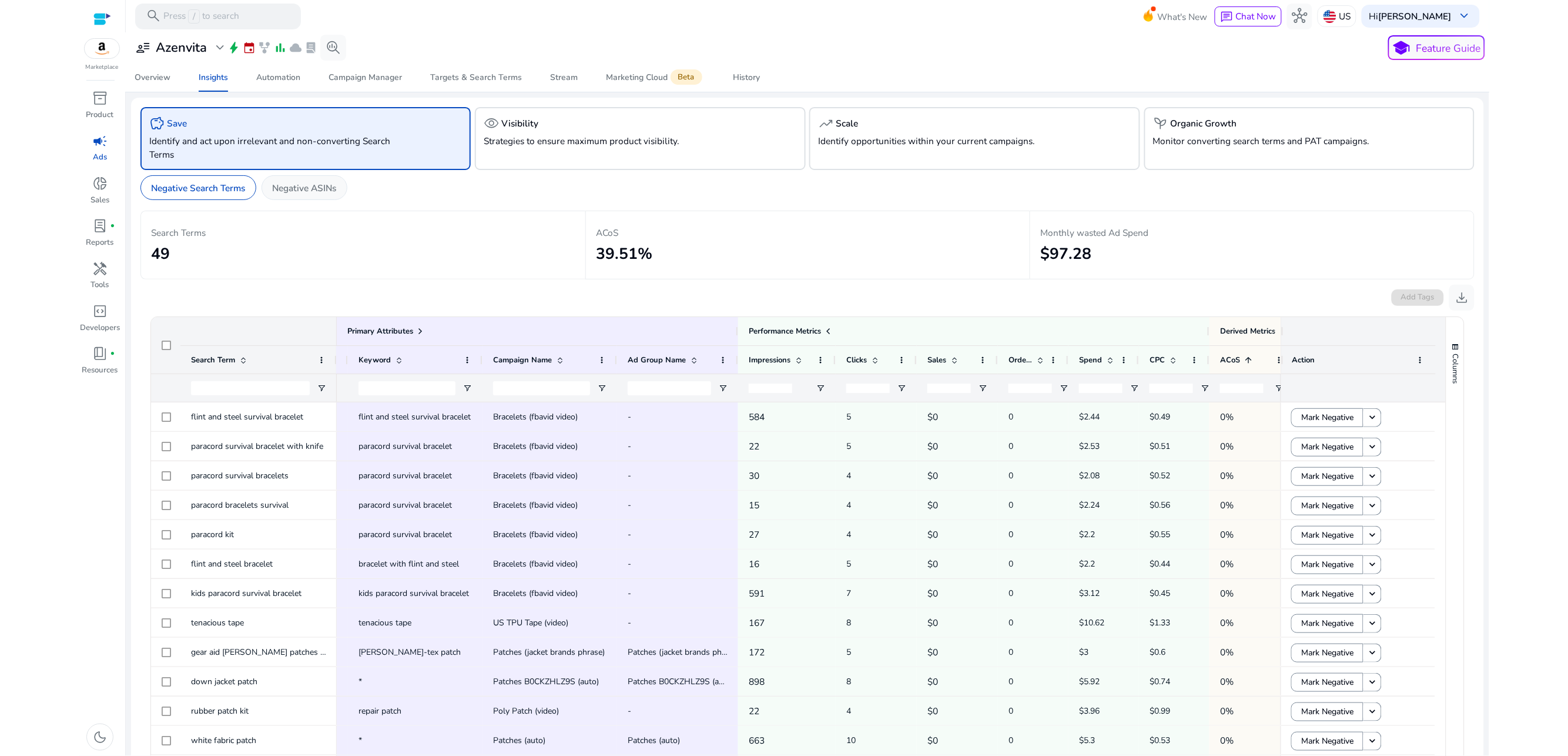
click at [322, 190] on p "Negative ASINs" at bounding box center [304, 187] width 64 height 14
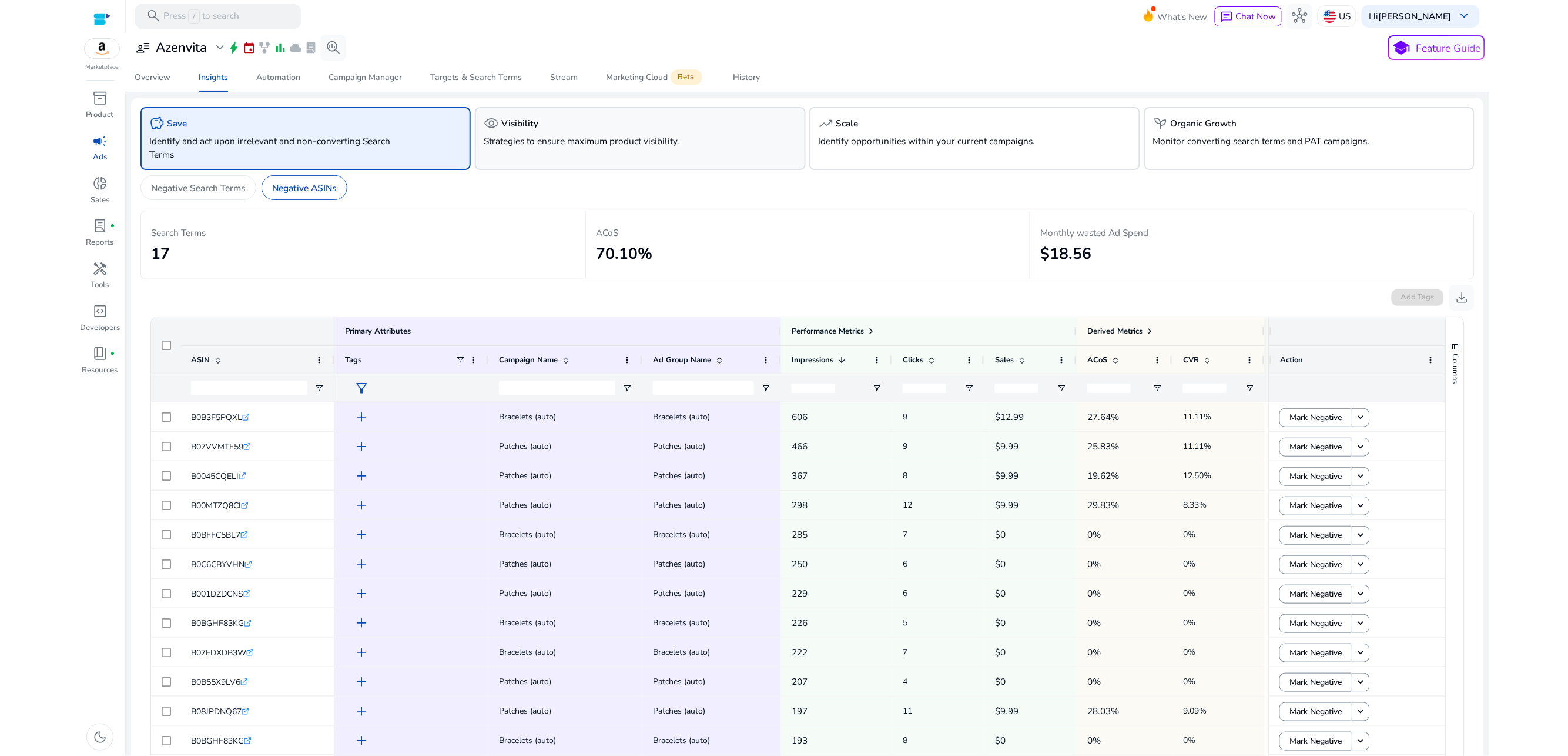
click at [604, 140] on p "Strategies to ensure maximum product visibility." at bounding box center [614, 141] width 261 height 14
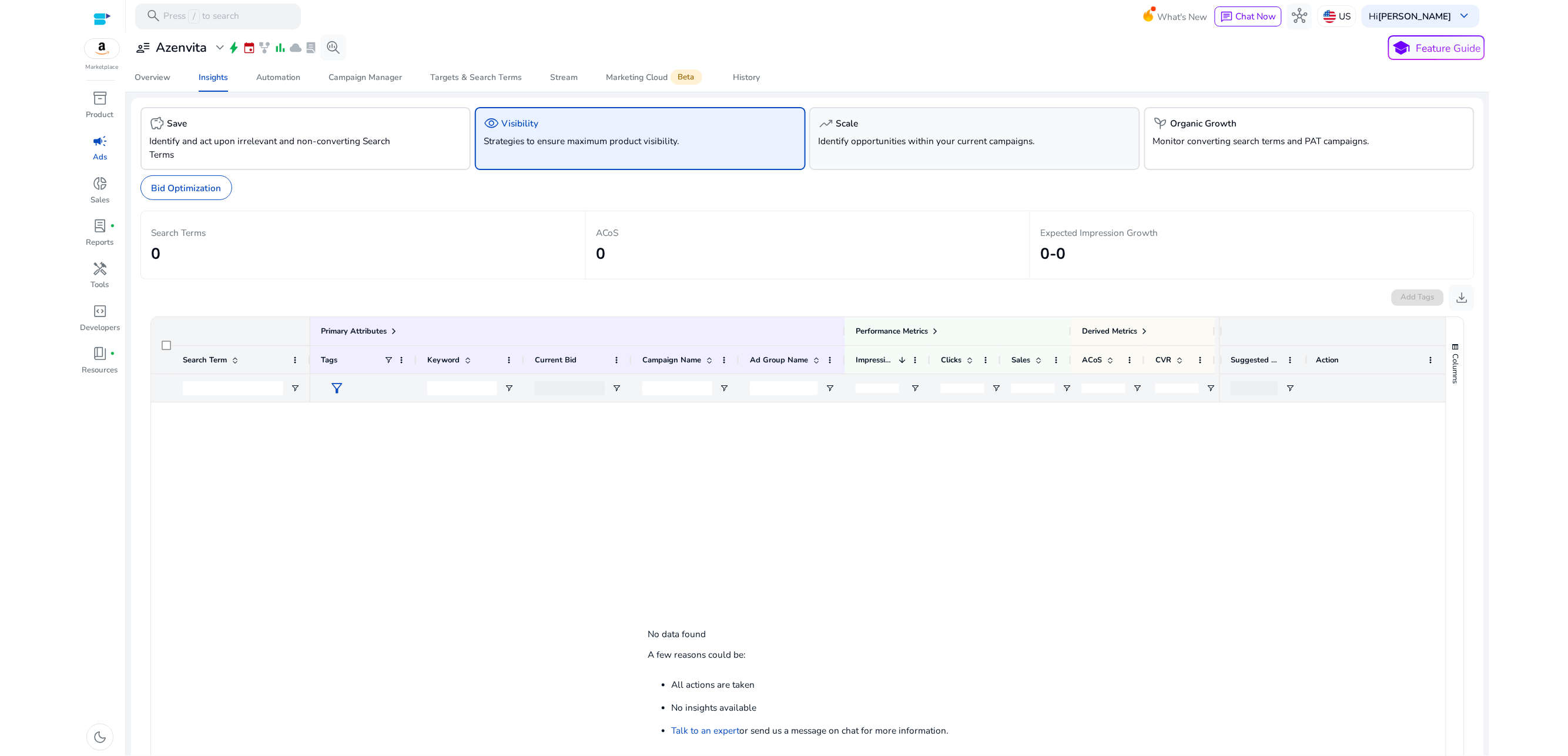
click at [878, 137] on p "Identify opportunities within your current campaigns." at bounding box center [948, 141] width 261 height 14
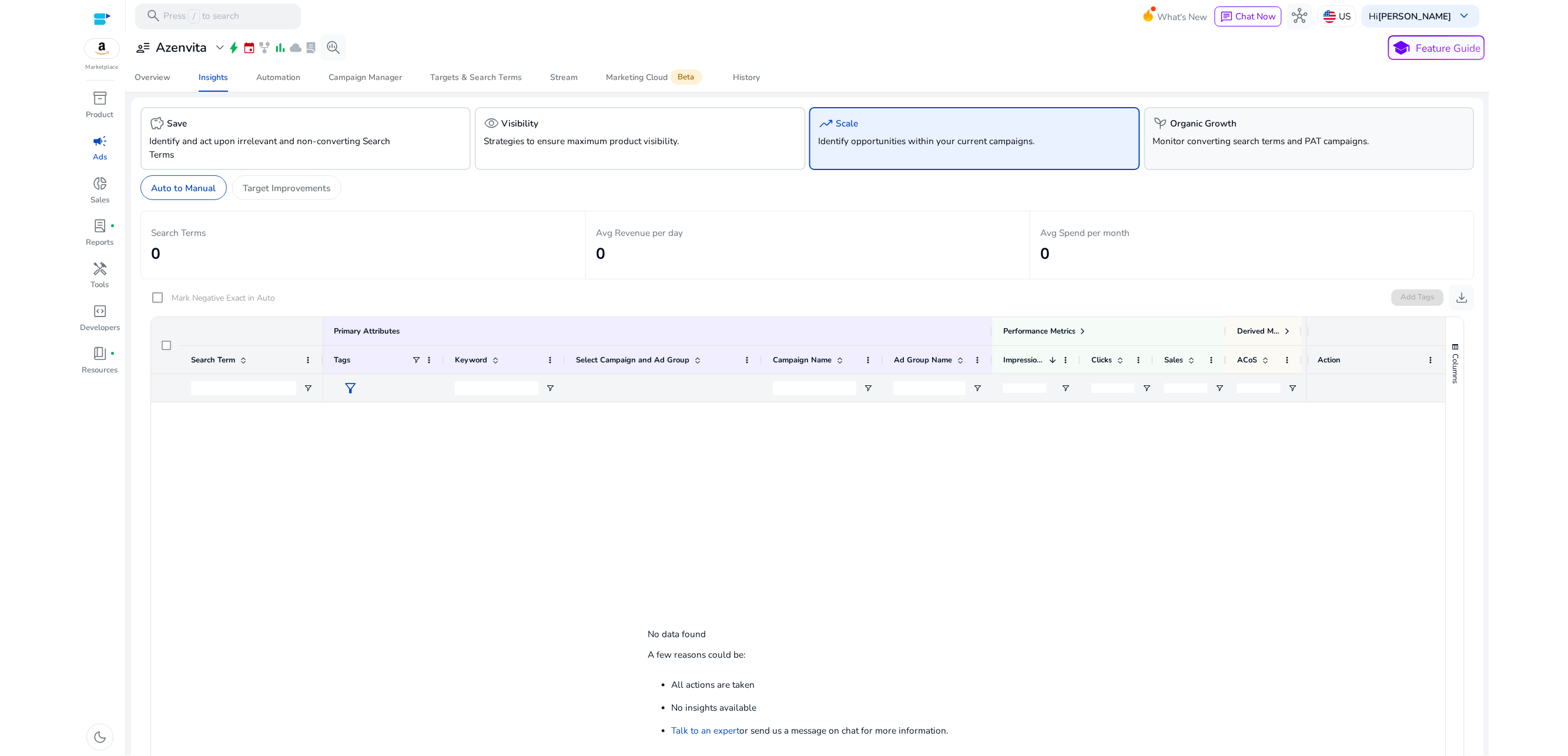
click at [1242, 142] on p "Monitor converting search terms and PAT campaigns." at bounding box center [1284, 141] width 261 height 14
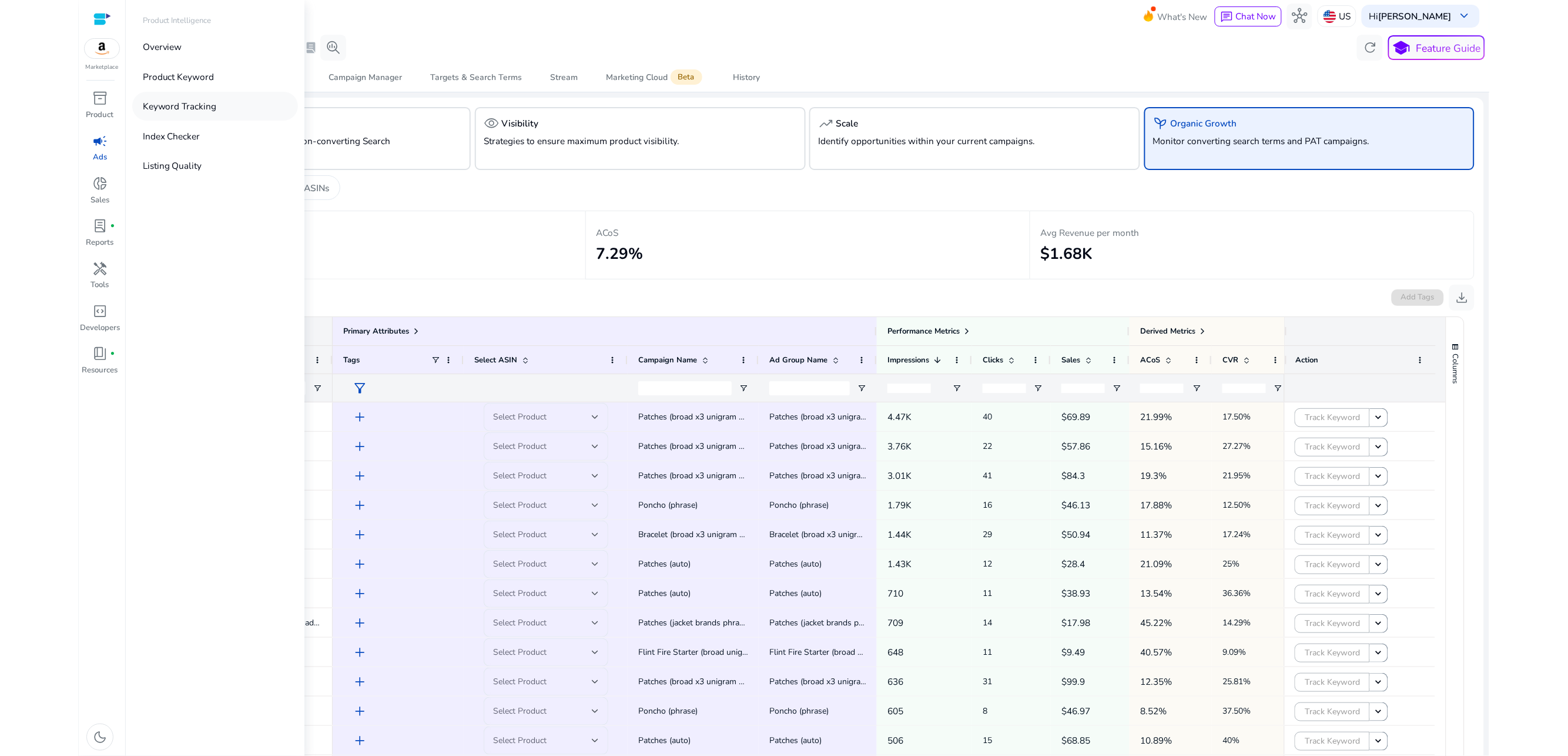
click at [222, 106] on link "Keyword Tracking" at bounding box center [215, 105] width 166 height 29
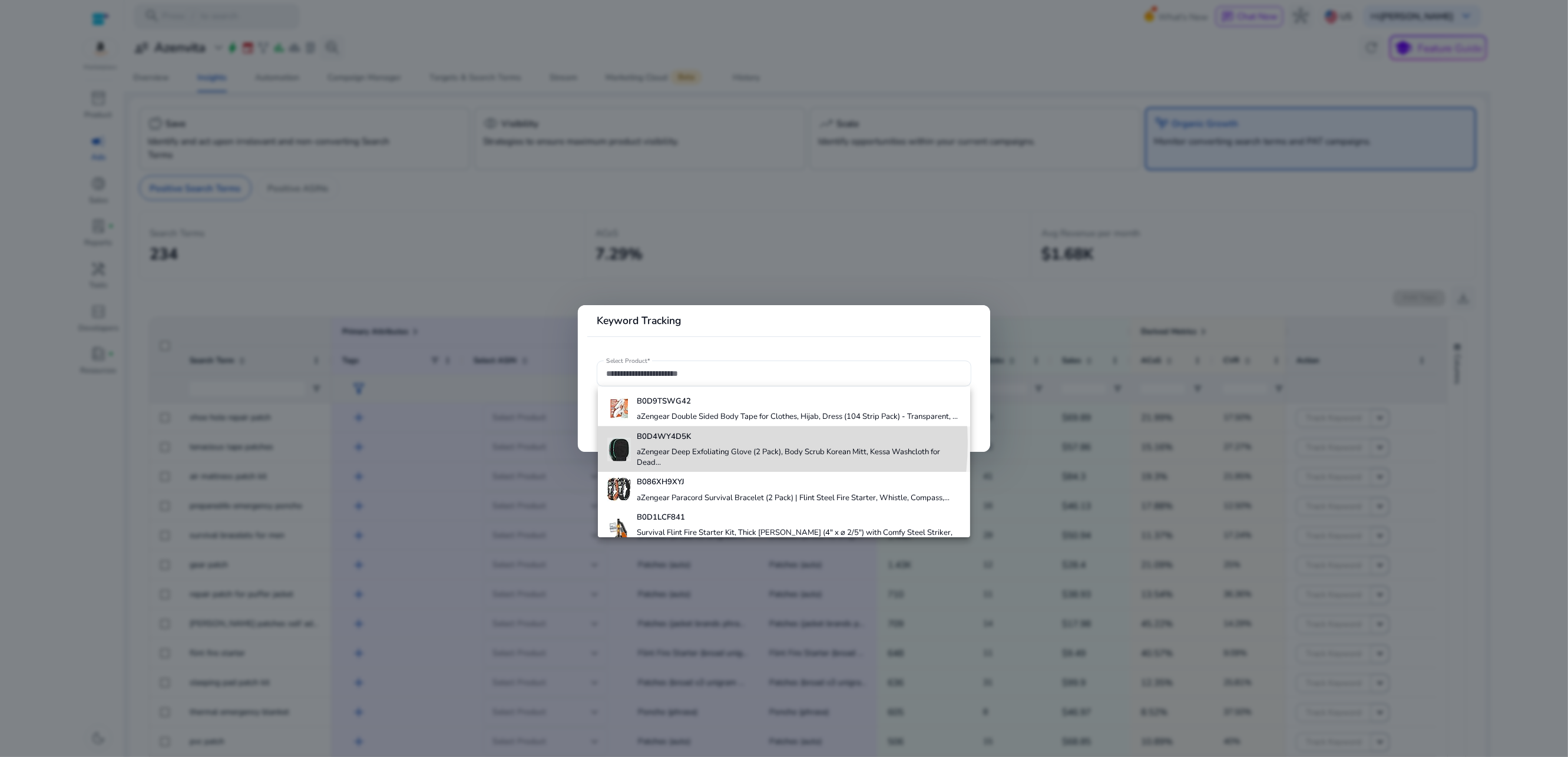
click at [701, 453] on div "B0D4WY4D5K aZengear Deep Exfoliating Glove (2 Pack), Body Scrub Korean Mitt, Ke…" at bounding box center [798, 449] width 324 height 46
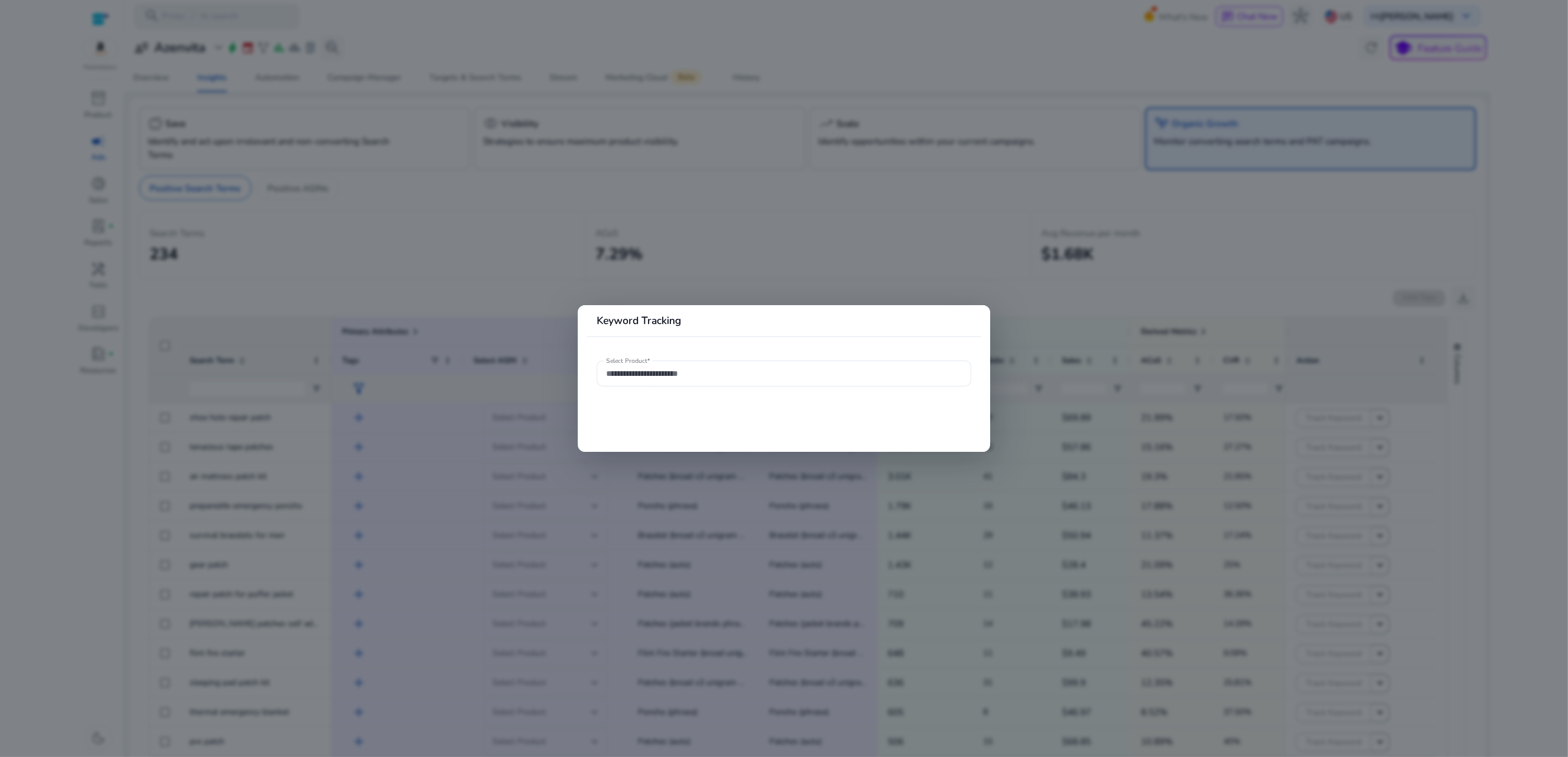
type input "**********"
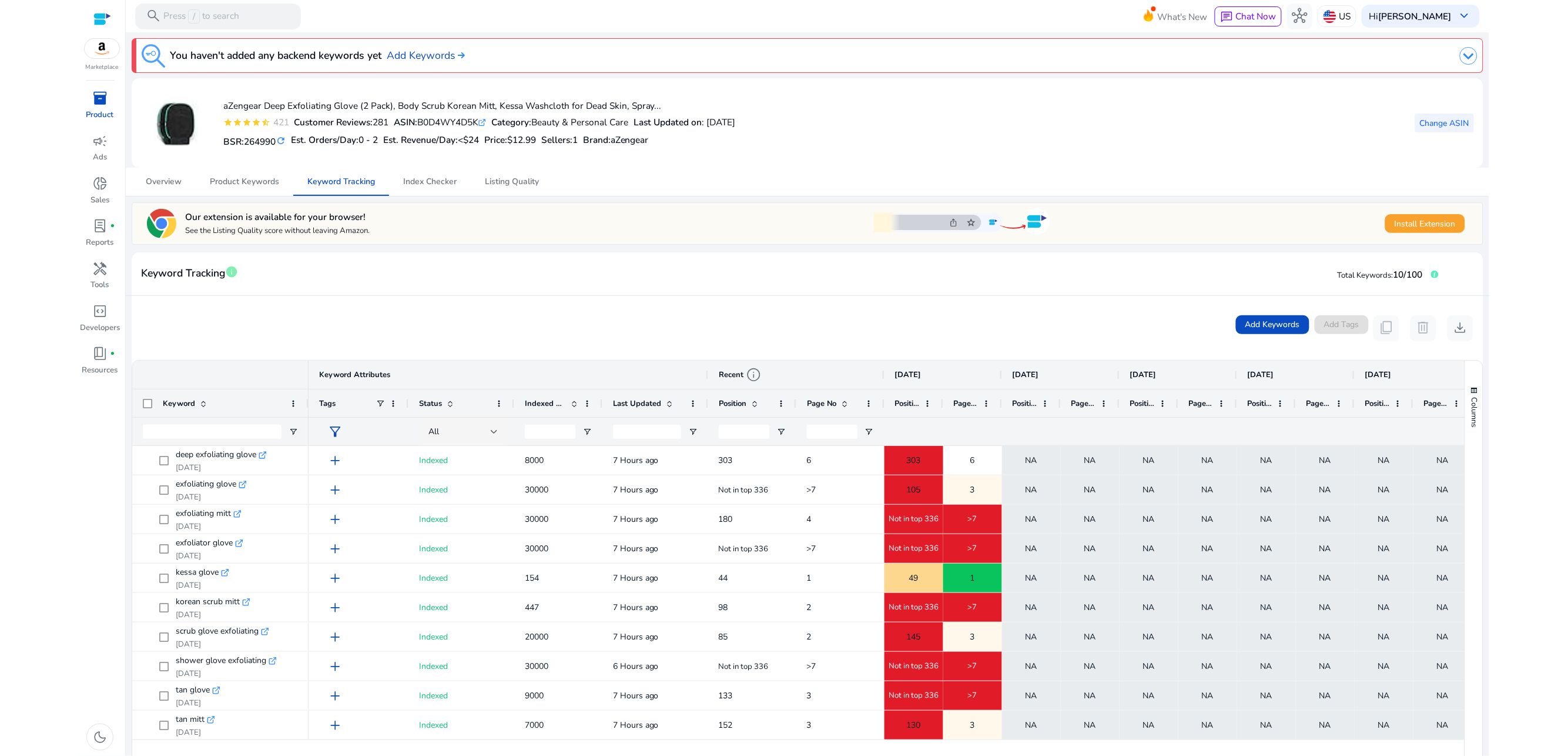
click at [1438, 127] on span "Change ASIN" at bounding box center [1444, 123] width 49 height 12
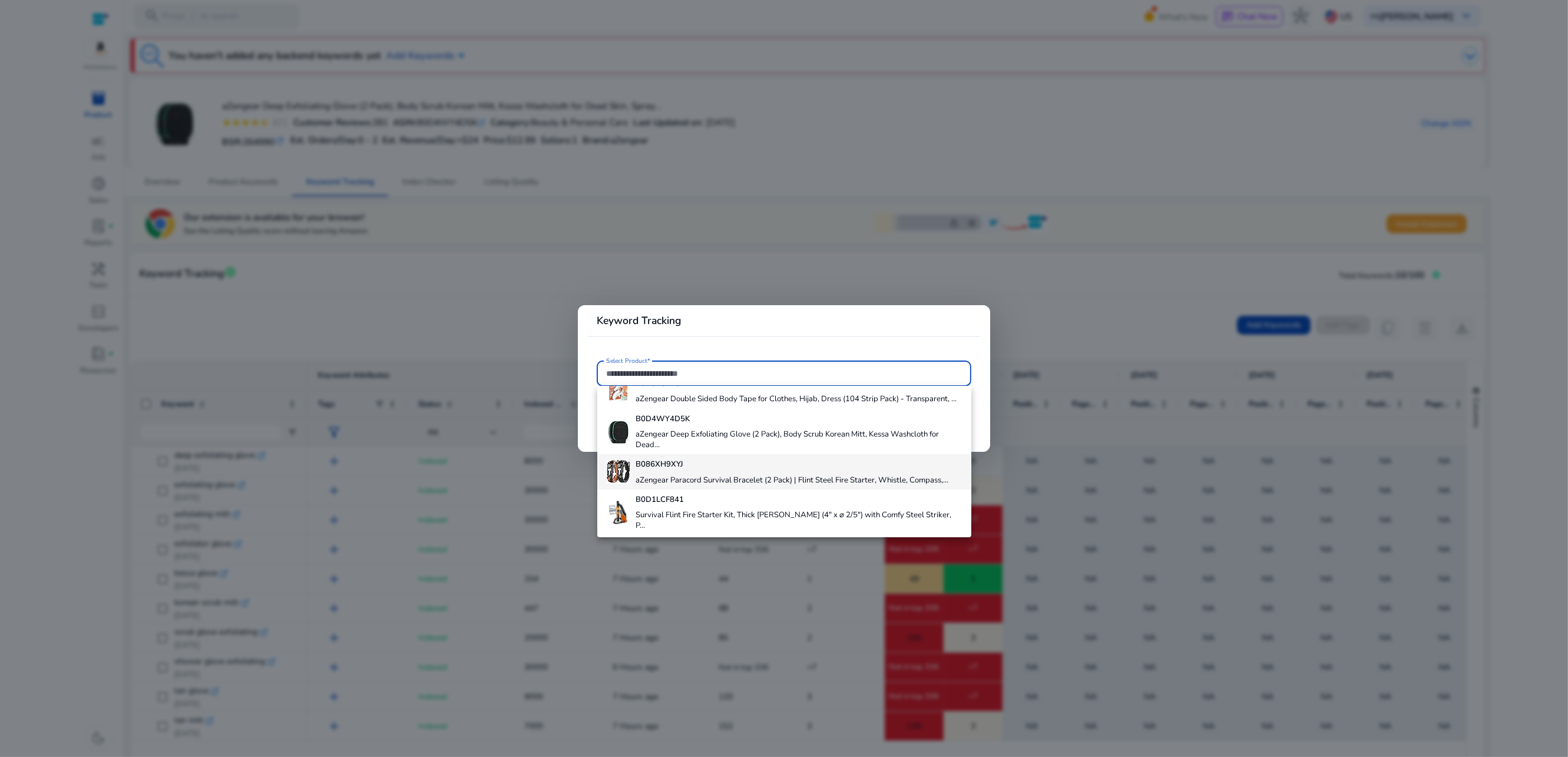
scroll to position [19, 0]
click at [689, 484] on h4 "aZengear Paracord Survival Bracelet (2 Pack) | Flint Steel Fire Starter, Whistl…" at bounding box center [792, 479] width 313 height 10
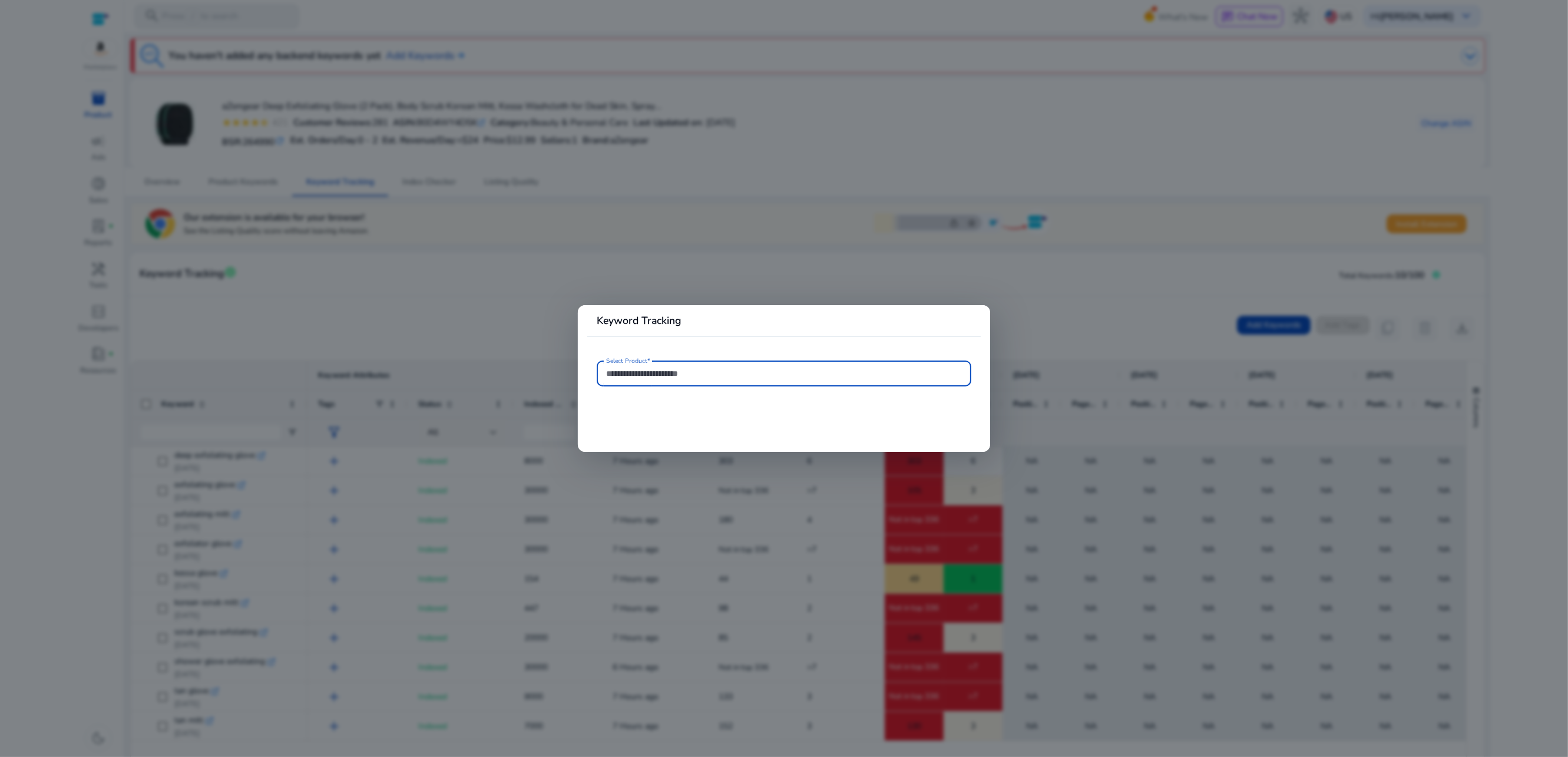
type input "**********"
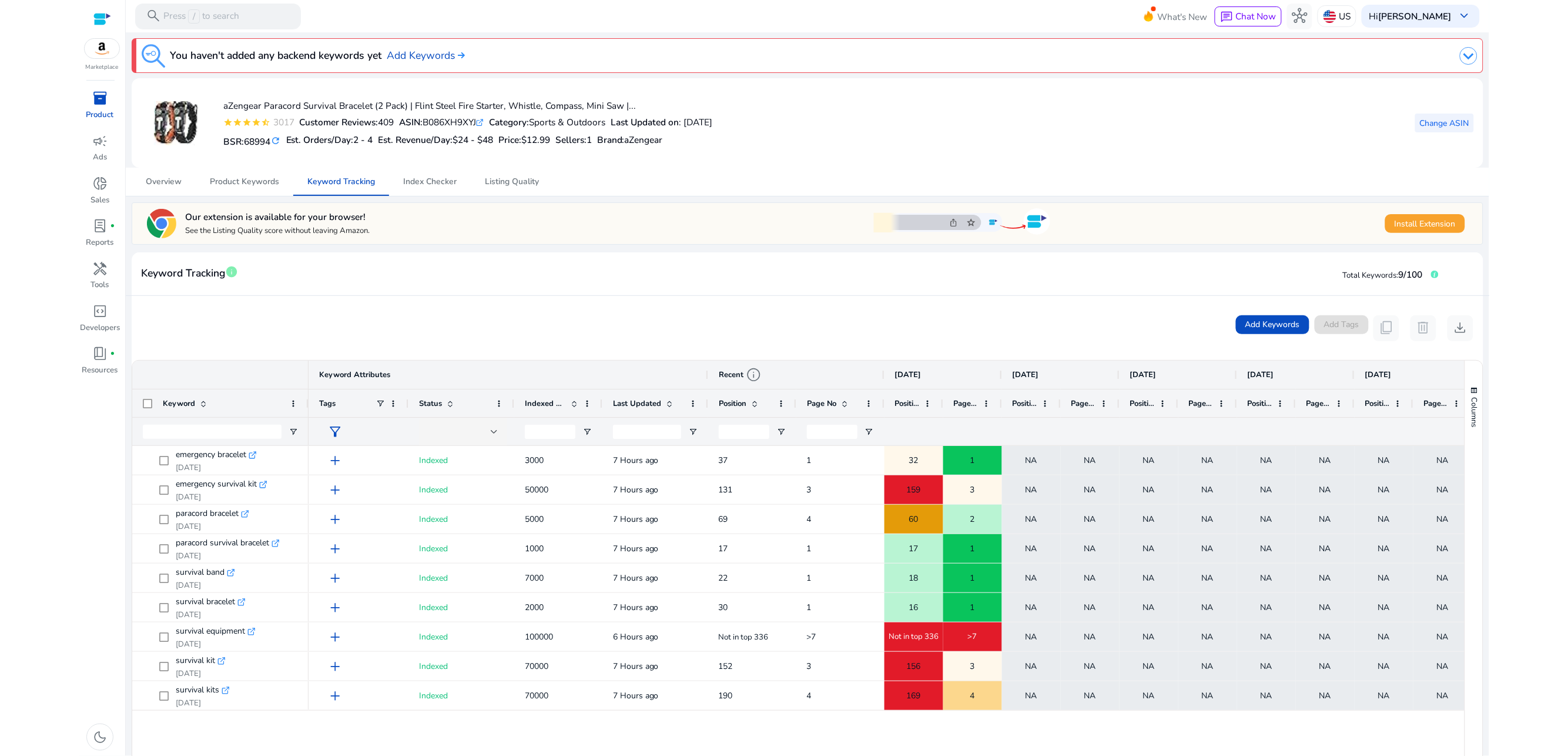
click at [1430, 128] on span "Change ASIN" at bounding box center [1444, 123] width 49 height 12
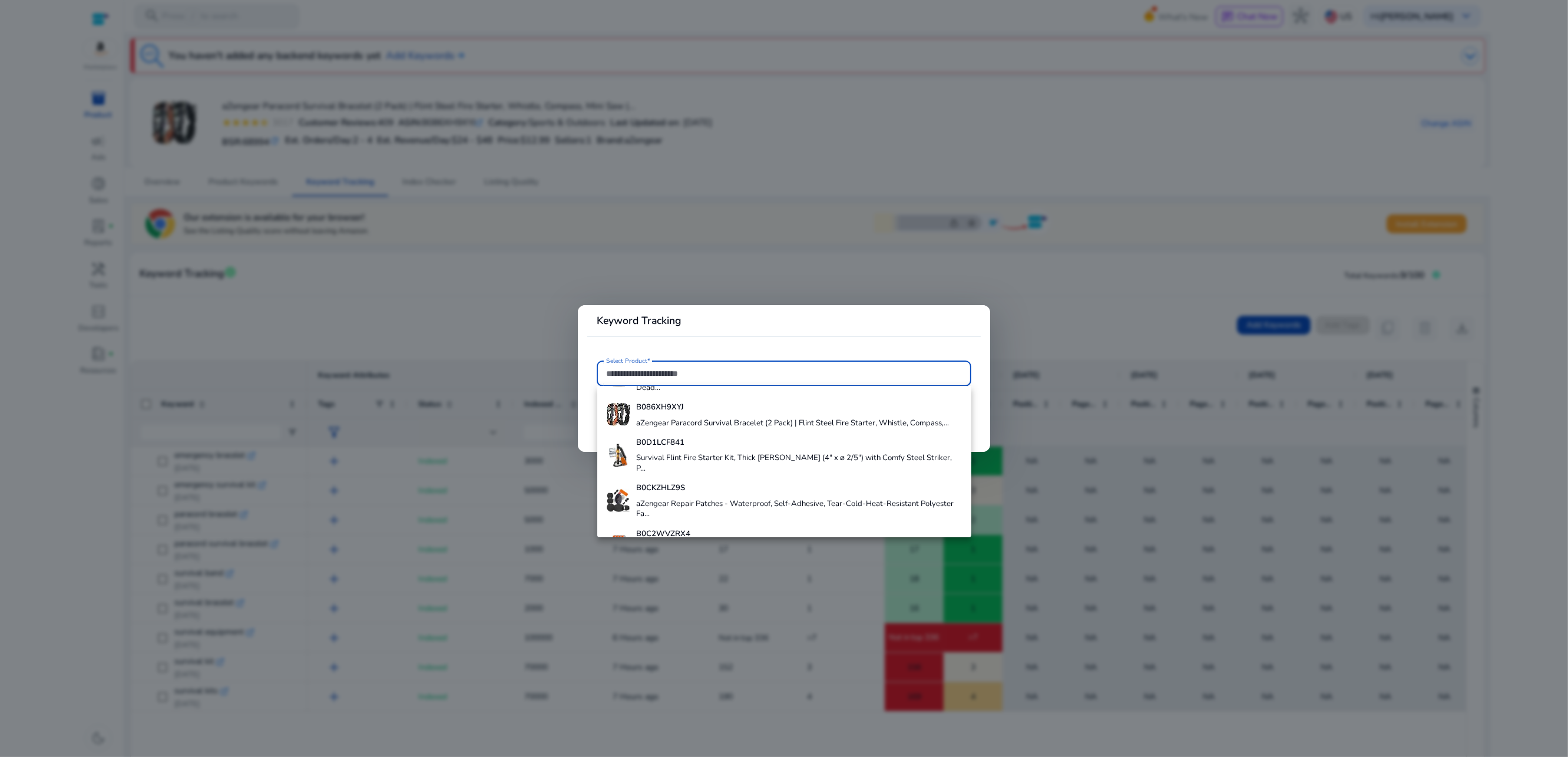
scroll to position [76, 0]
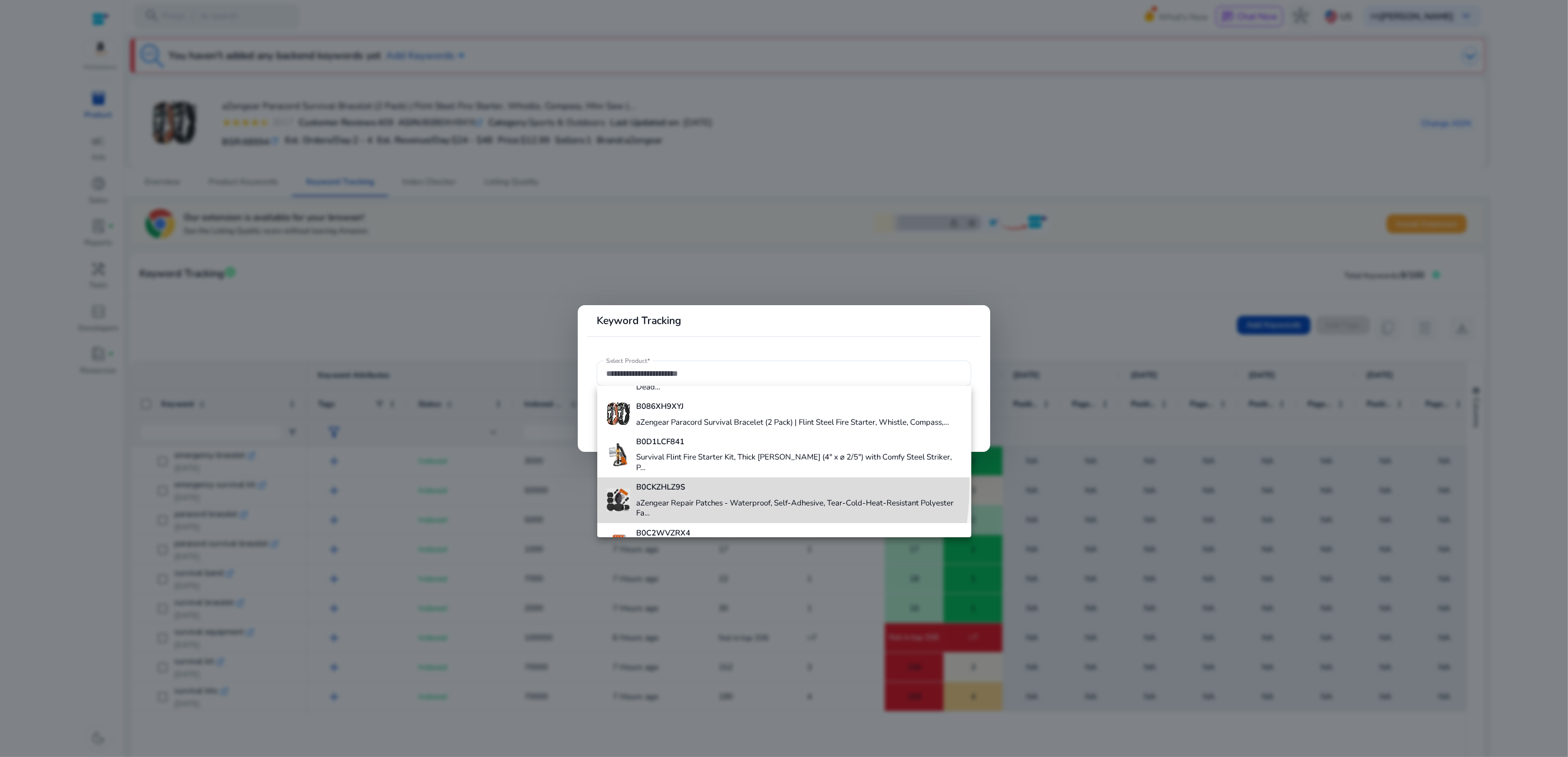
click at [697, 484] on h4 "B0CKZHLZ9S" at bounding box center [798, 487] width 326 height 10
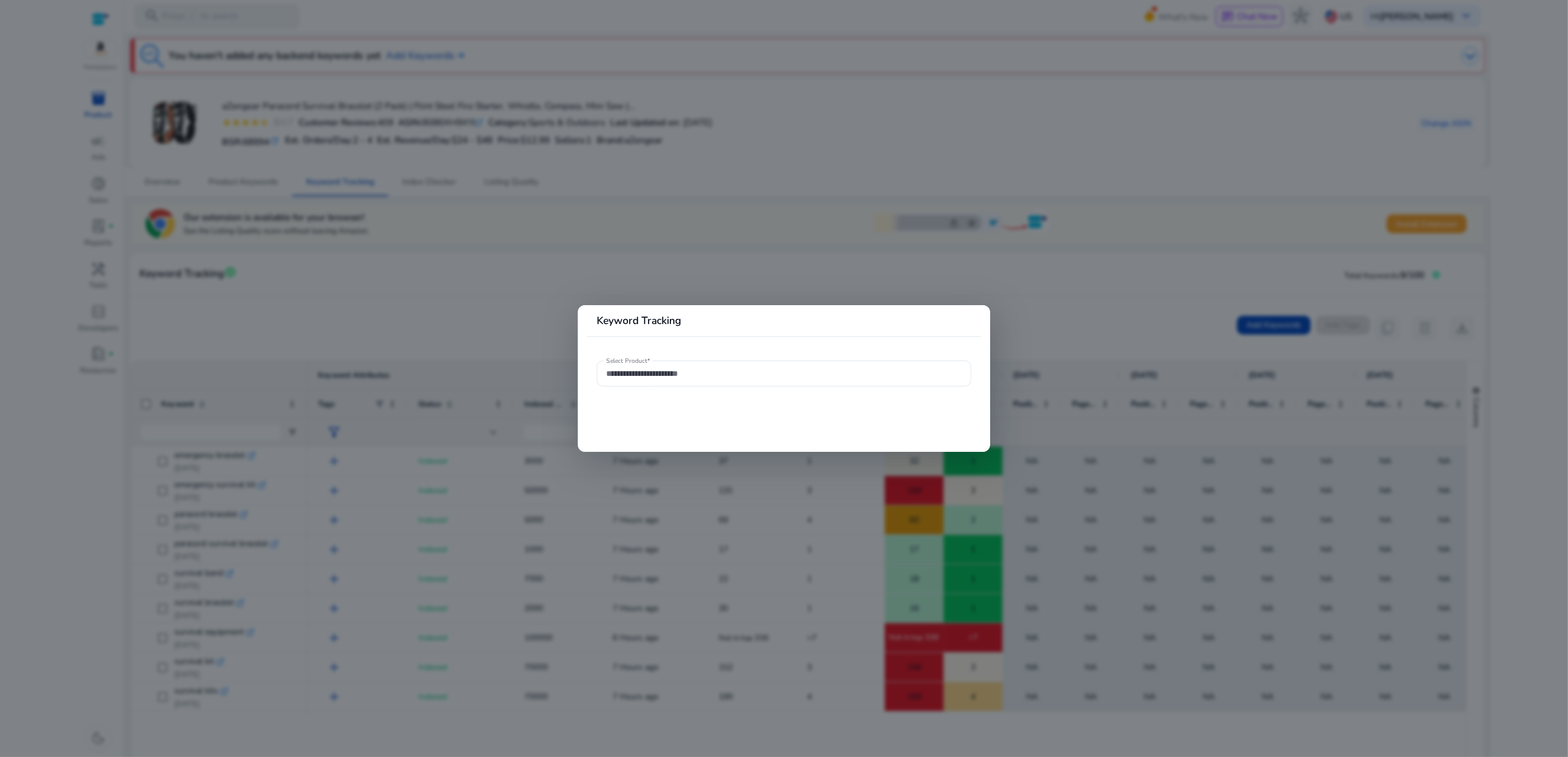
type input "**********"
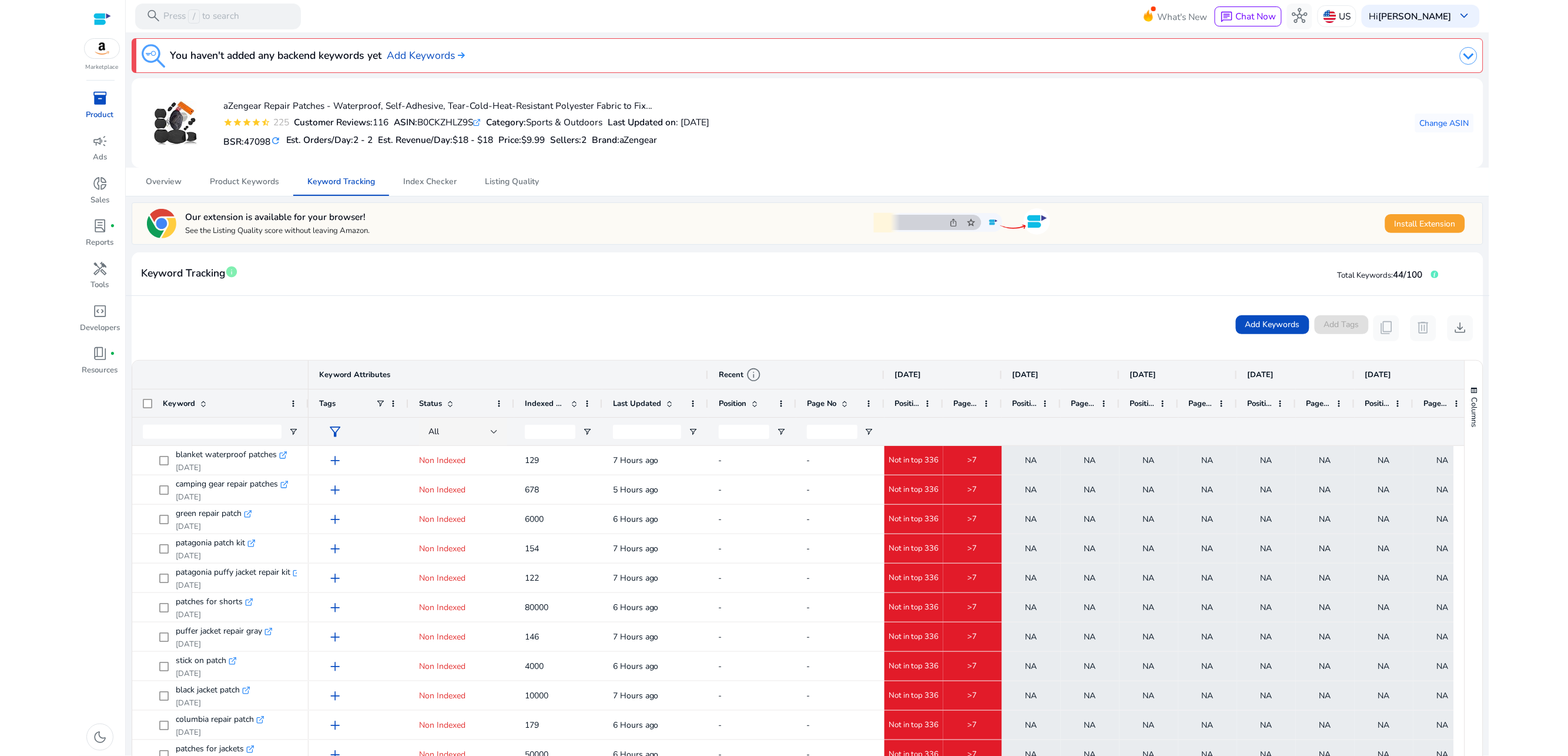
click at [1463, 54] on img at bounding box center [1468, 55] width 18 height 18
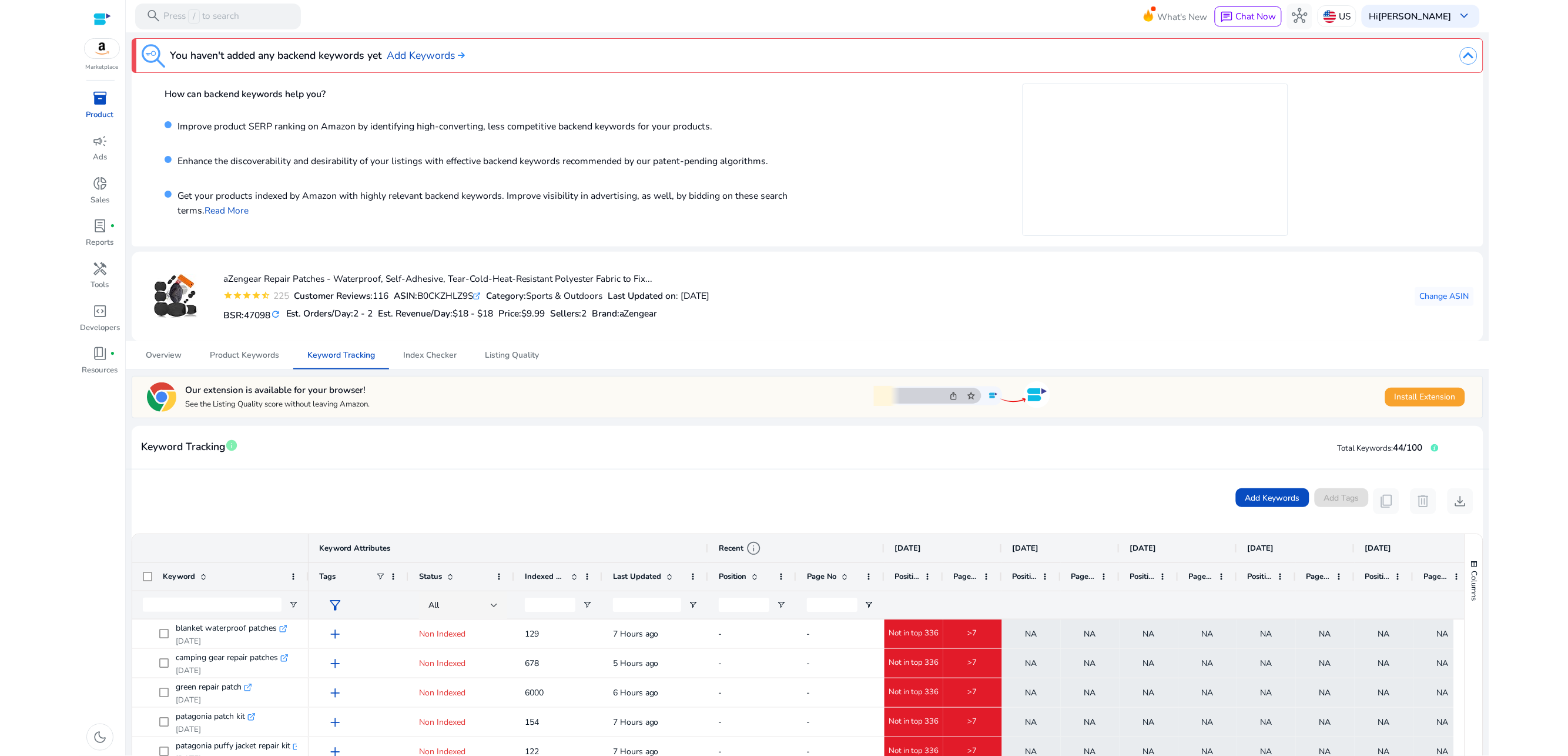
click at [1463, 54] on img at bounding box center [1468, 55] width 18 height 18
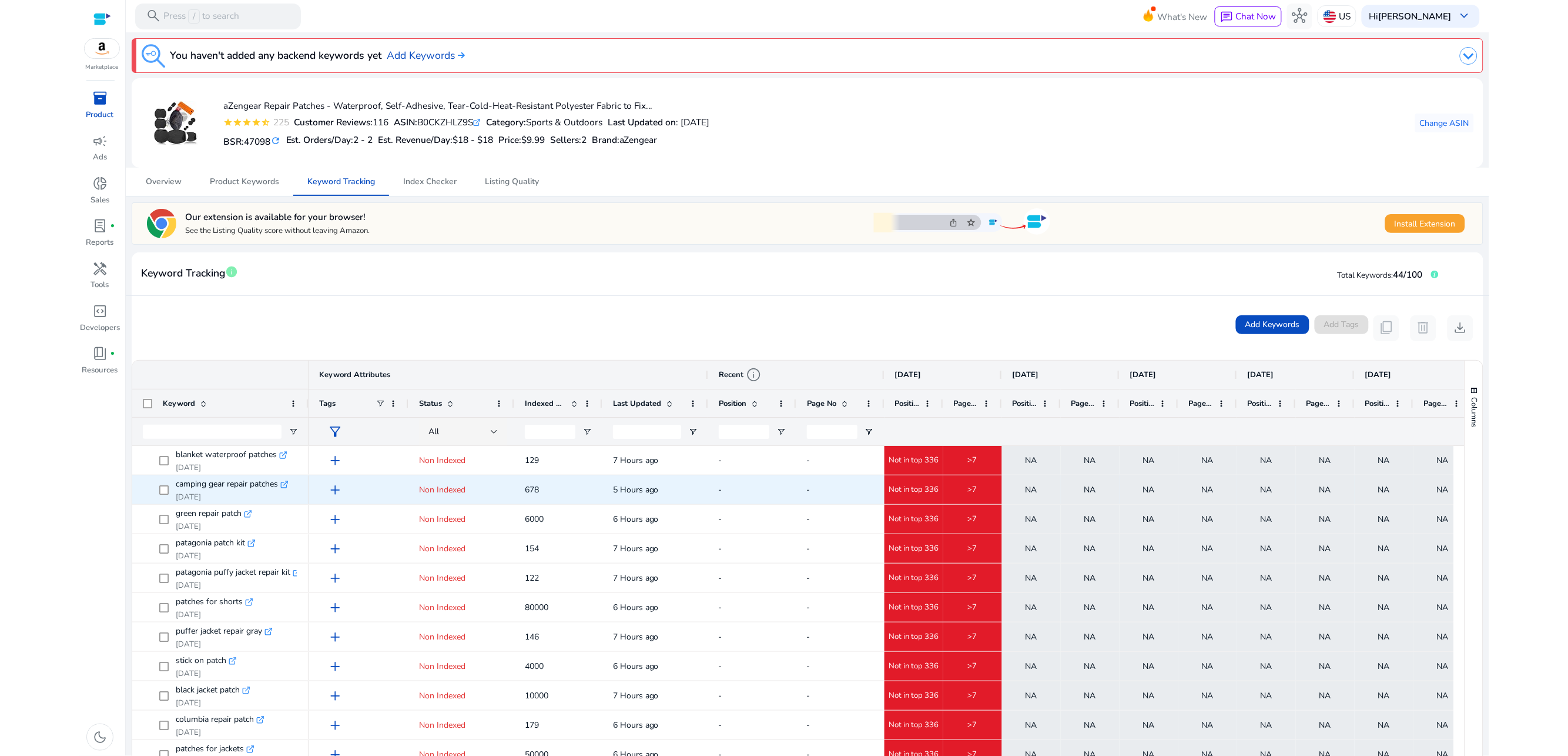
scroll to position [272, 0]
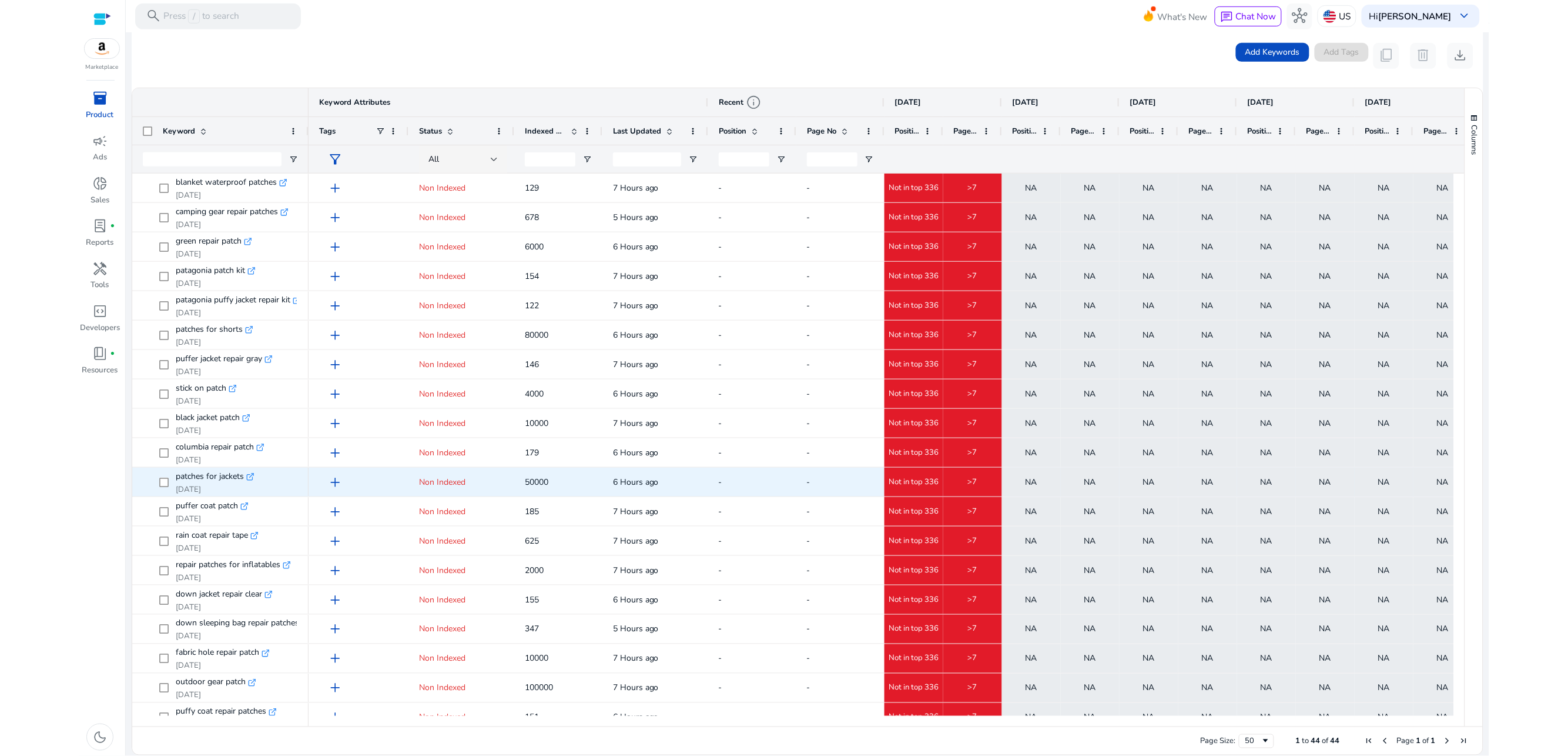
click at [969, 479] on span ">7" at bounding box center [973, 482] width 9 height 10
click at [927, 483] on span "Not in top 336" at bounding box center [914, 482] width 50 height 10
click at [253, 477] on icon ".st0{fill:#2c8af8}" at bounding box center [250, 476] width 8 height 8
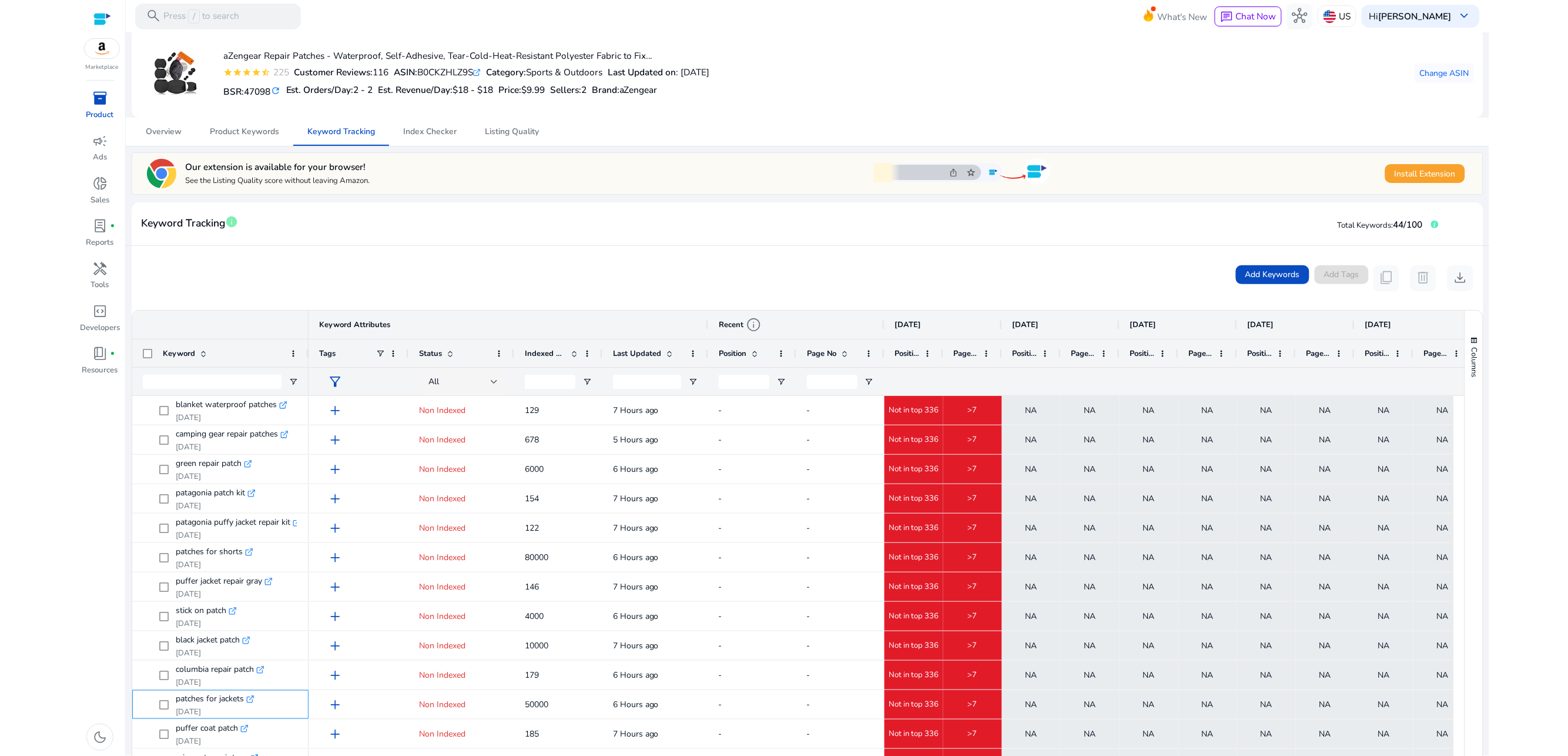
scroll to position [0, 0]
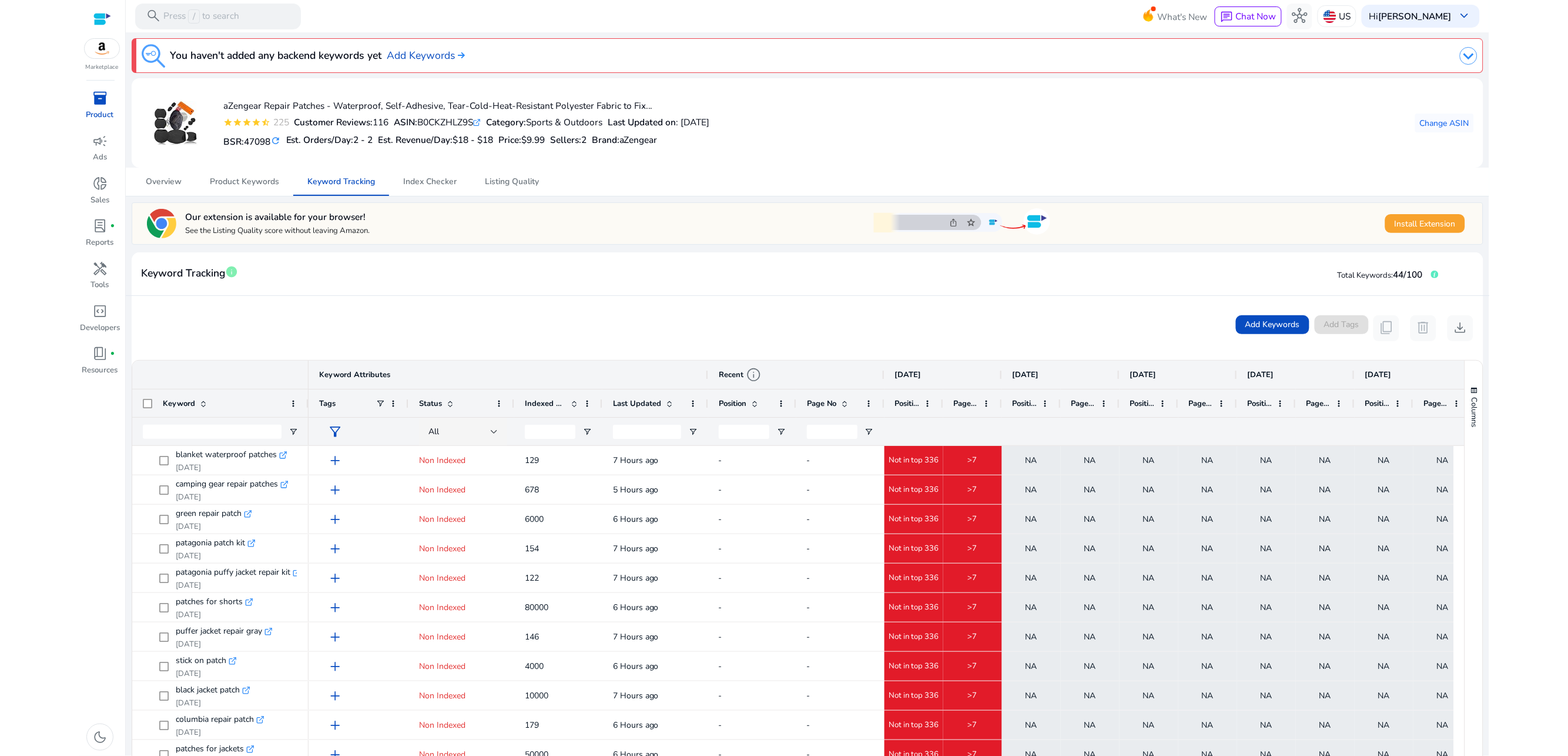
drag, startPoint x: 423, startPoint y: 120, endPoint x: 478, endPoint y: 140, distance: 58.5
click at [479, 119] on div "ASIN: B0CKZHLZ9S .st0{fill:#2c8af8}" at bounding box center [437, 122] width 87 height 14
copy div "B0CKZHLZ9S"
